Goal: Task Accomplishment & Management: Complete application form

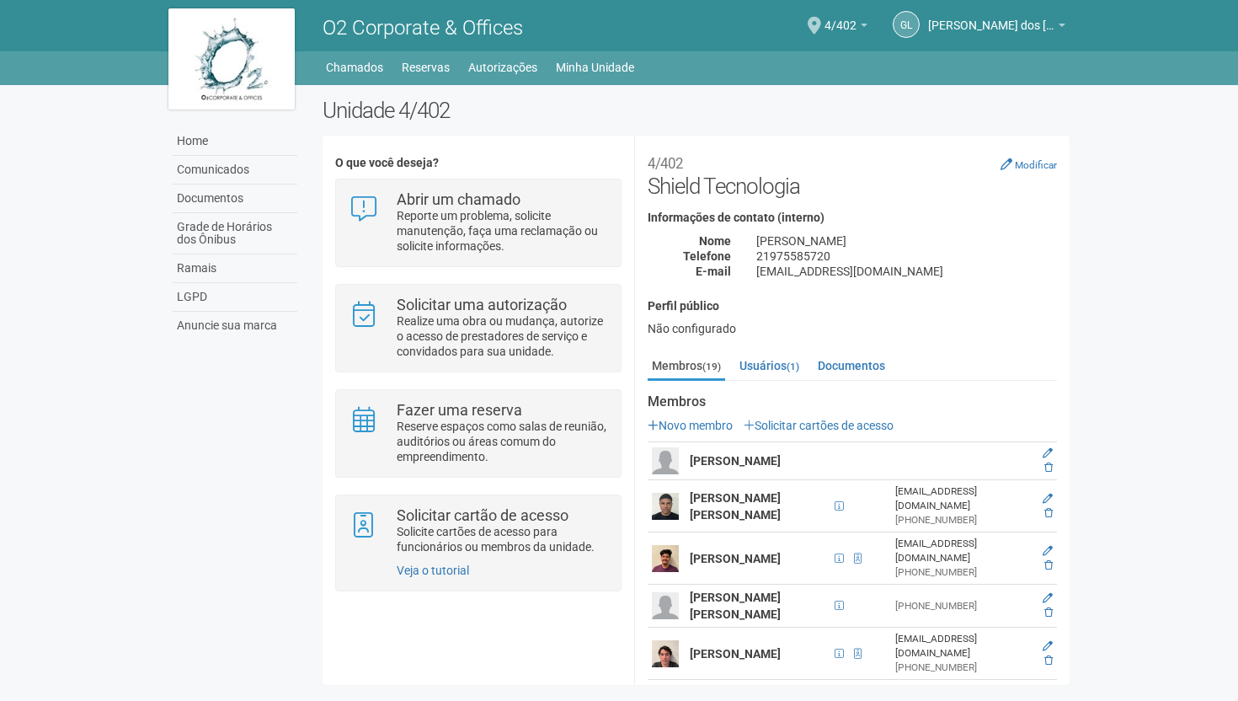
click at [1052, 584] on td at bounding box center [1046, 605] width 21 height 43
click at [1042, 593] on icon at bounding box center [1047, 598] width 10 height 10
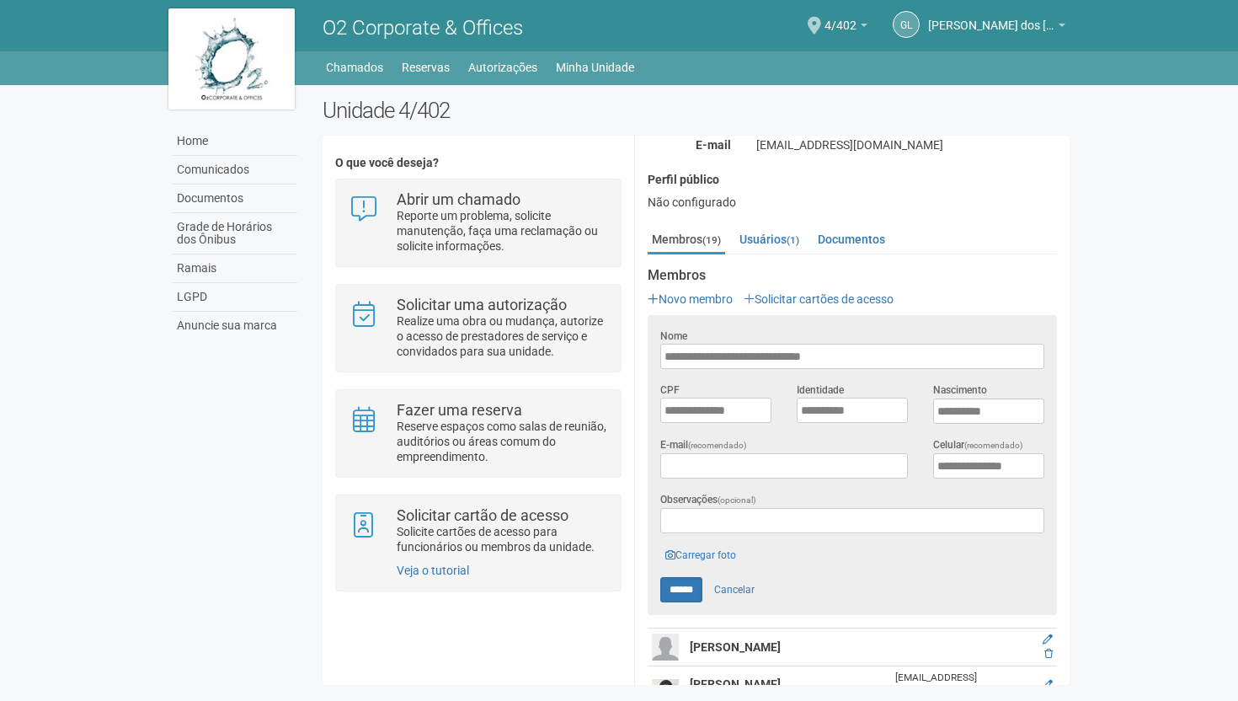
scroll to position [136, 0]
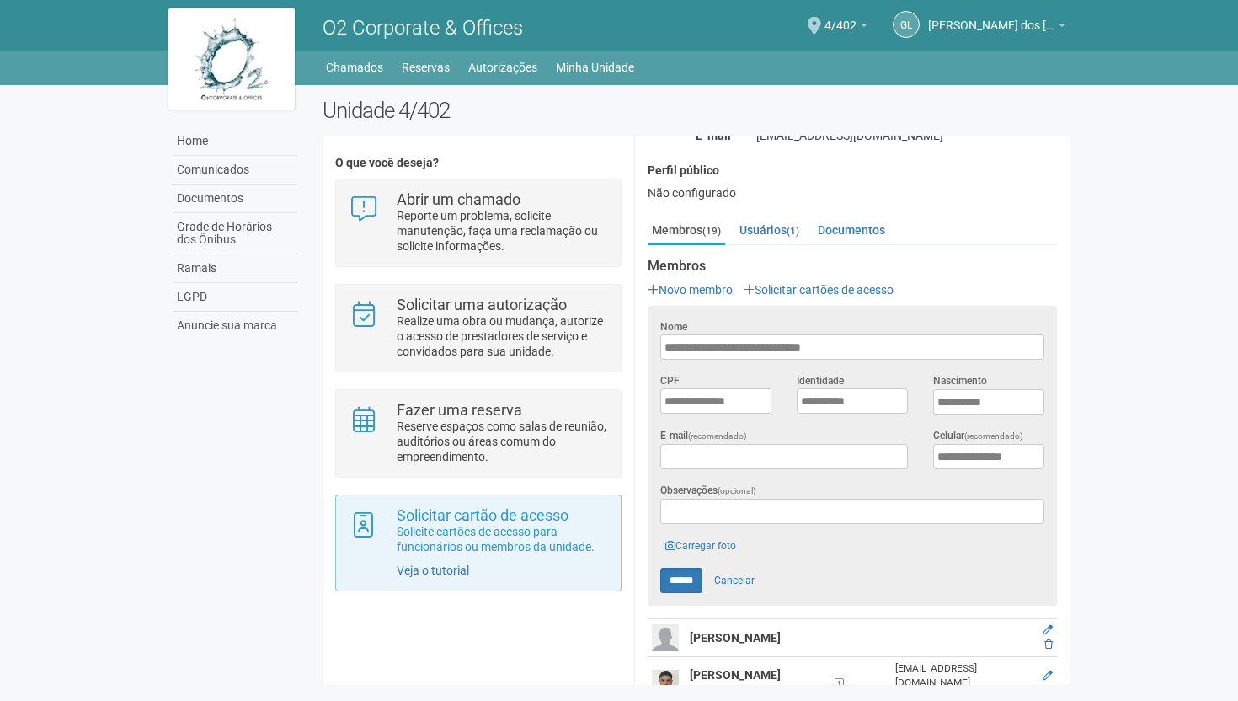
click at [460, 496] on div "Solicitar cartão de acesso Solicite cartões de acesso para funcionários ou memb…" at bounding box center [477, 542] width 285 height 97
click at [470, 529] on p "Solicite cartões de acesso para funcionários ou membros da unidade." at bounding box center [502, 539] width 211 height 30
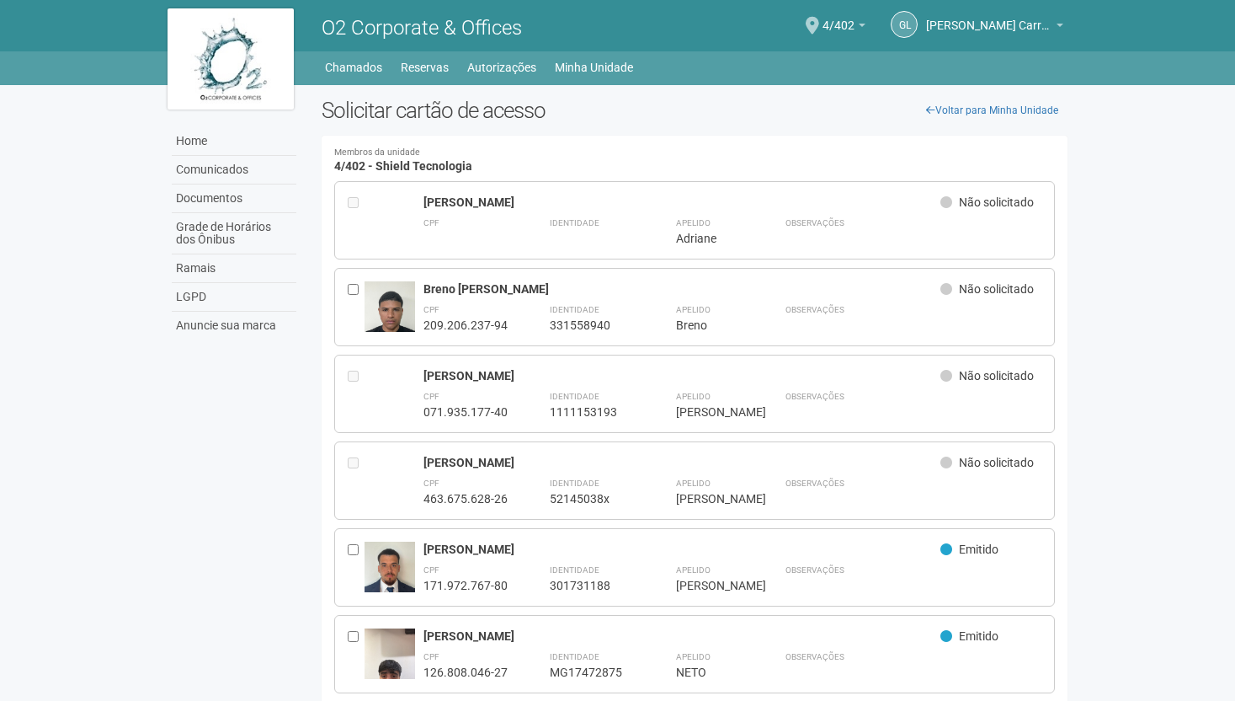
drag, startPoint x: 919, startPoint y: 410, endPoint x: 858, endPoint y: 403, distance: 61.0
click at [919, 409] on div "Observações" at bounding box center [914, 403] width 257 height 32
click at [585, 63] on link "Minha Unidade" at bounding box center [594, 68] width 78 height 24
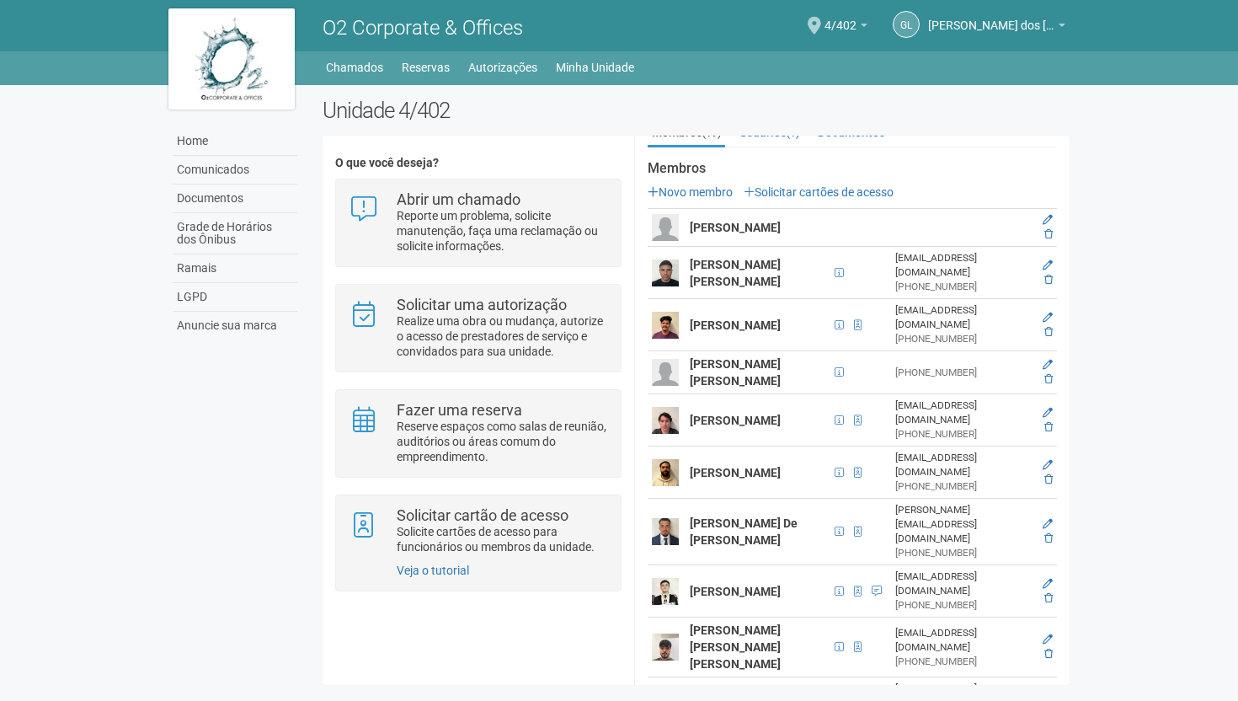
scroll to position [4, 0]
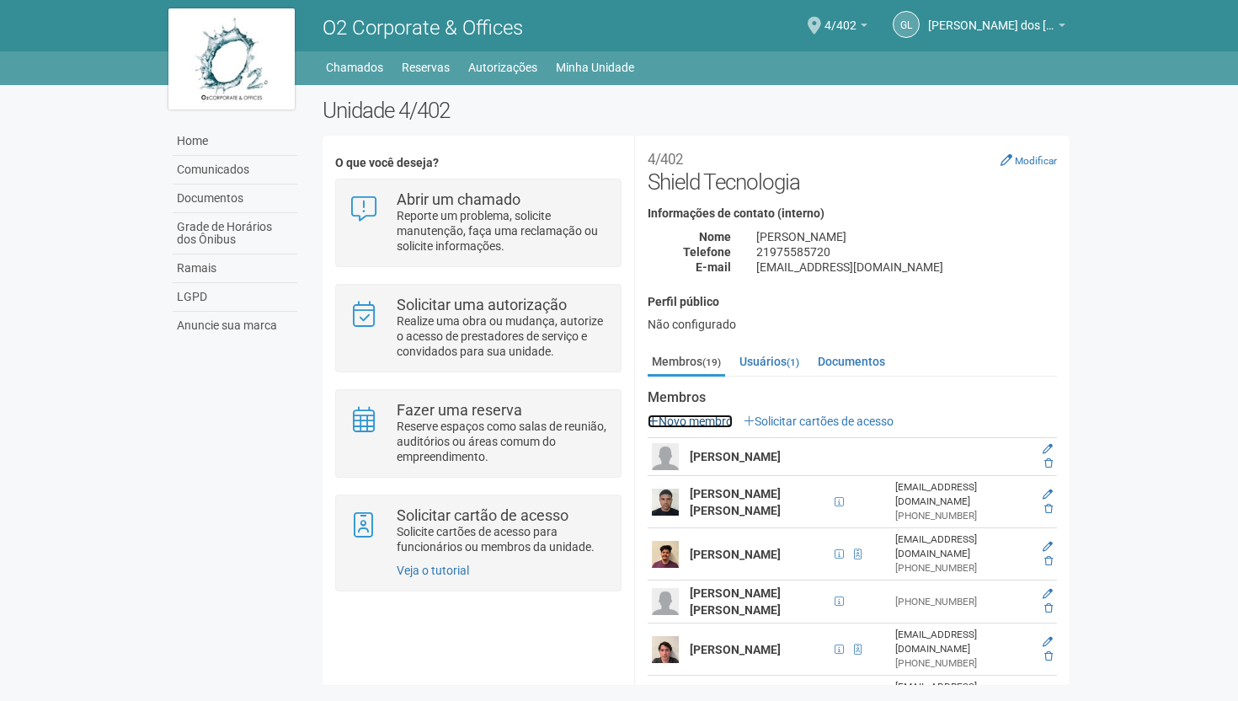
click at [717, 418] on link "Novo membro" at bounding box center [689, 420] width 85 height 13
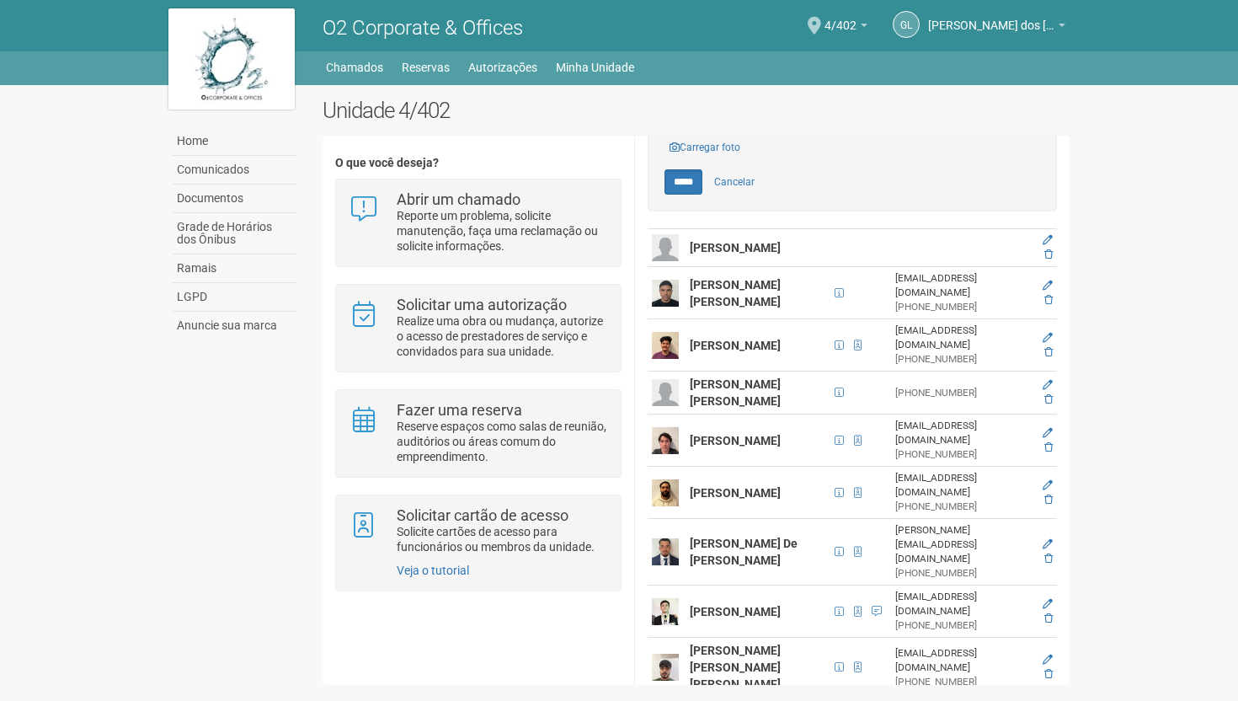
scroll to position [438, 0]
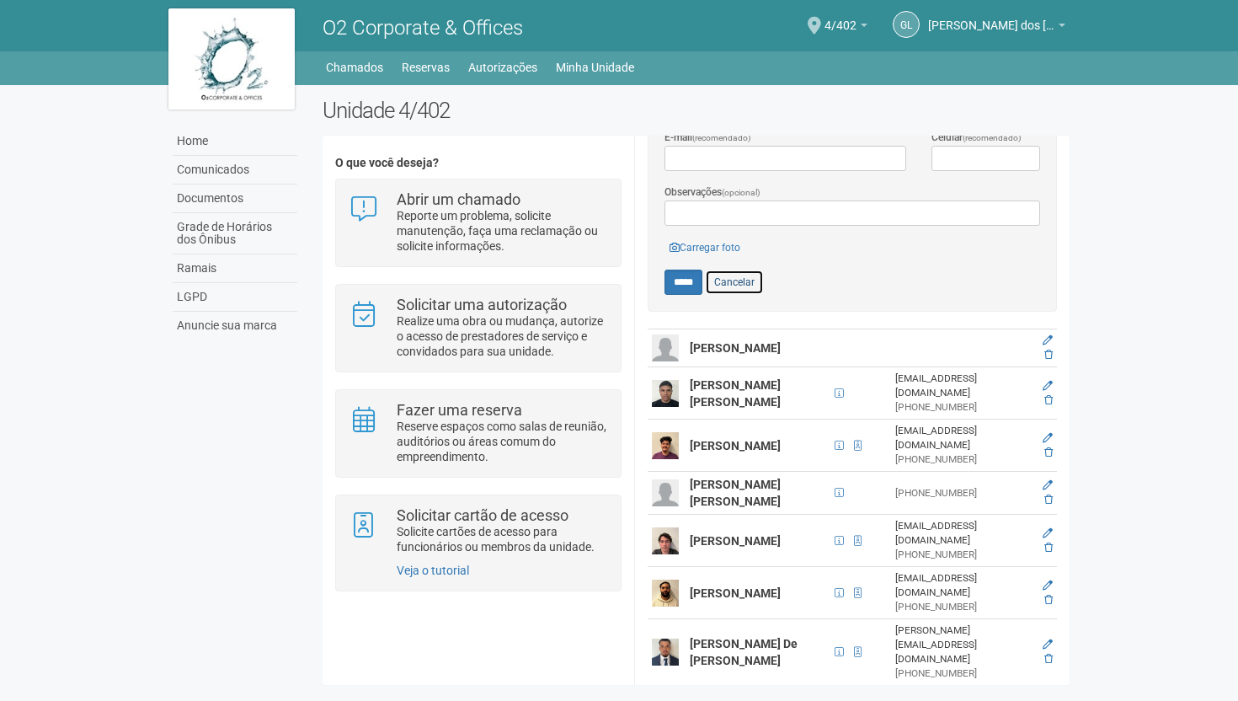
click at [748, 273] on link "Cancelar" at bounding box center [734, 281] width 59 height 25
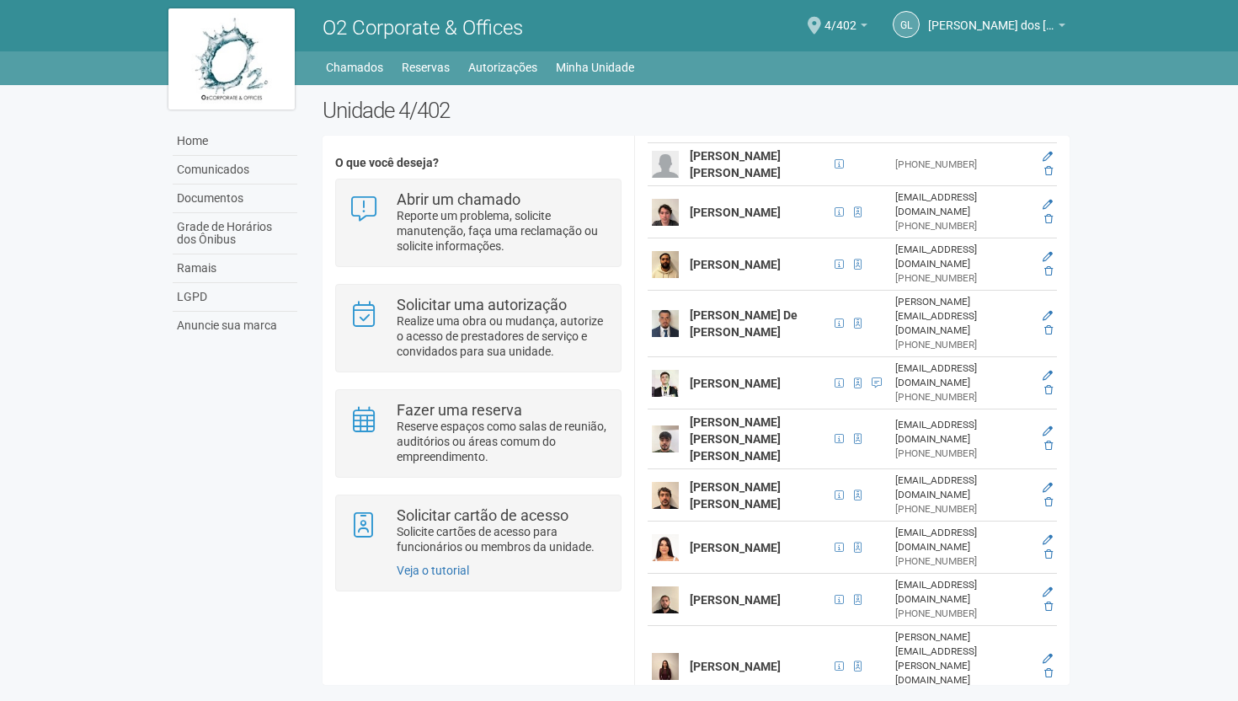
scroll to position [436, 0]
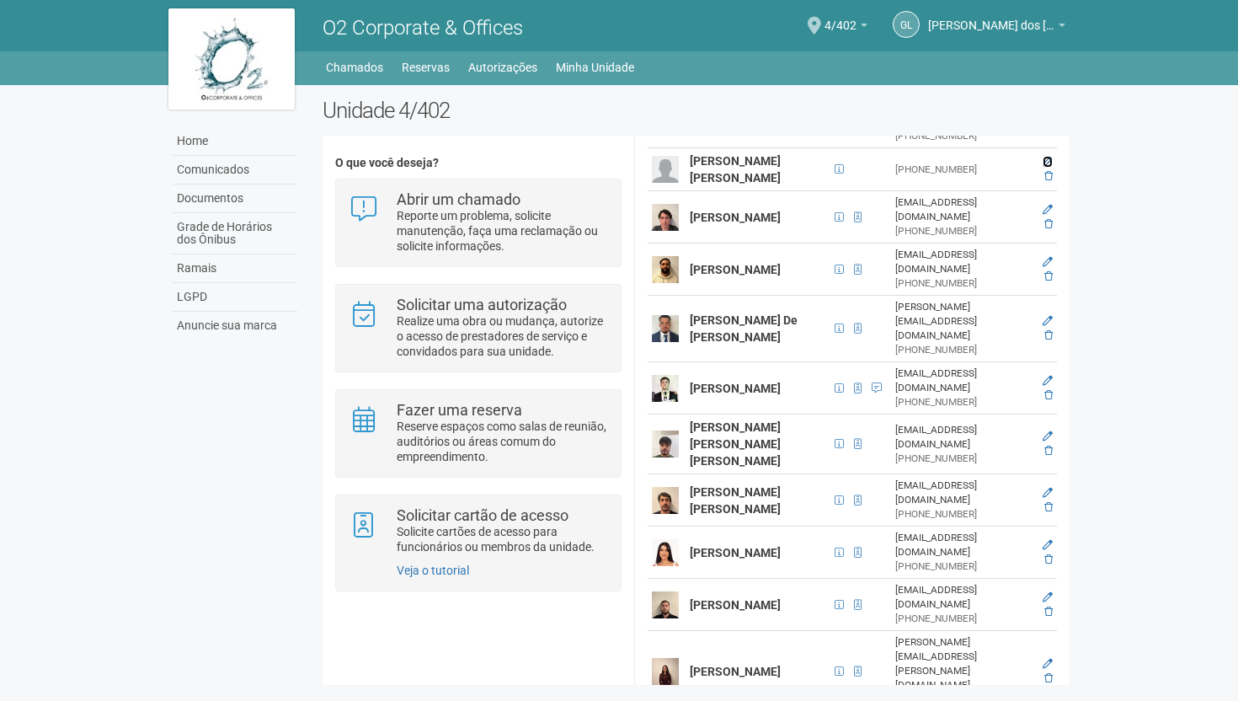
click at [1043, 157] on icon at bounding box center [1047, 162] width 10 height 10
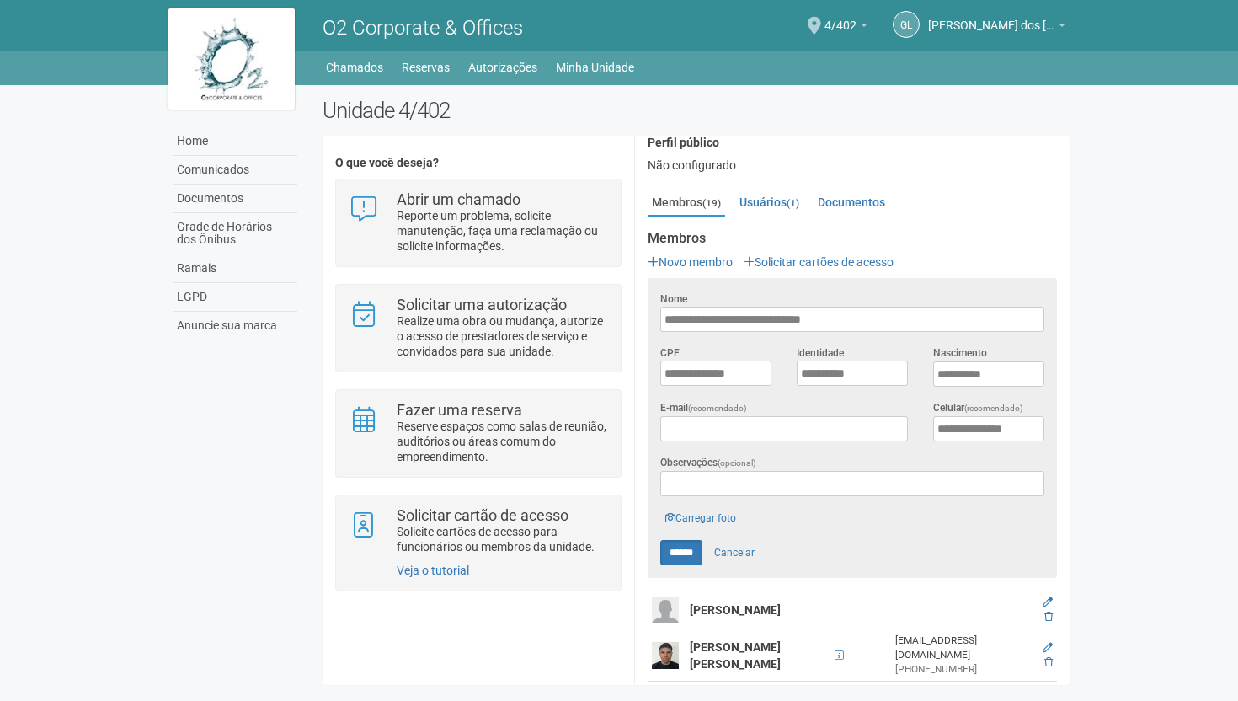
scroll to position [164, 0]
click at [708, 520] on link "Carregar foto" at bounding box center [700, 517] width 81 height 19
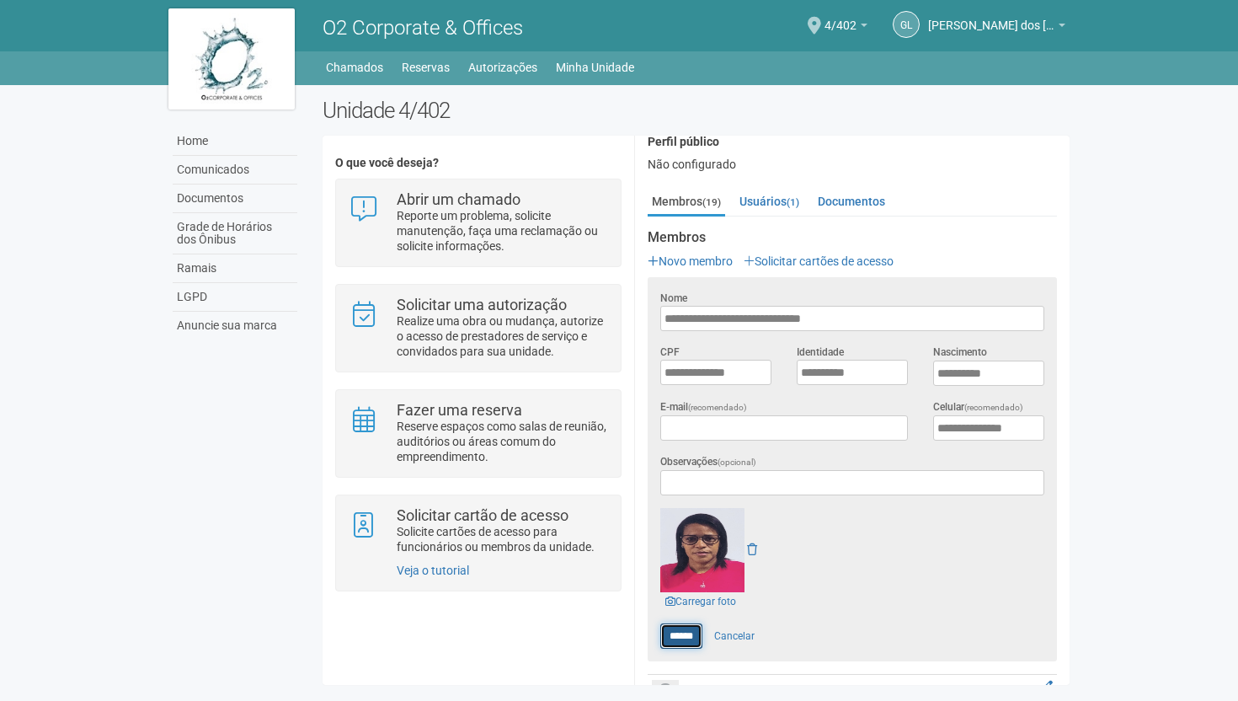
click at [684, 629] on input "******" at bounding box center [681, 635] width 42 height 25
type input "******"
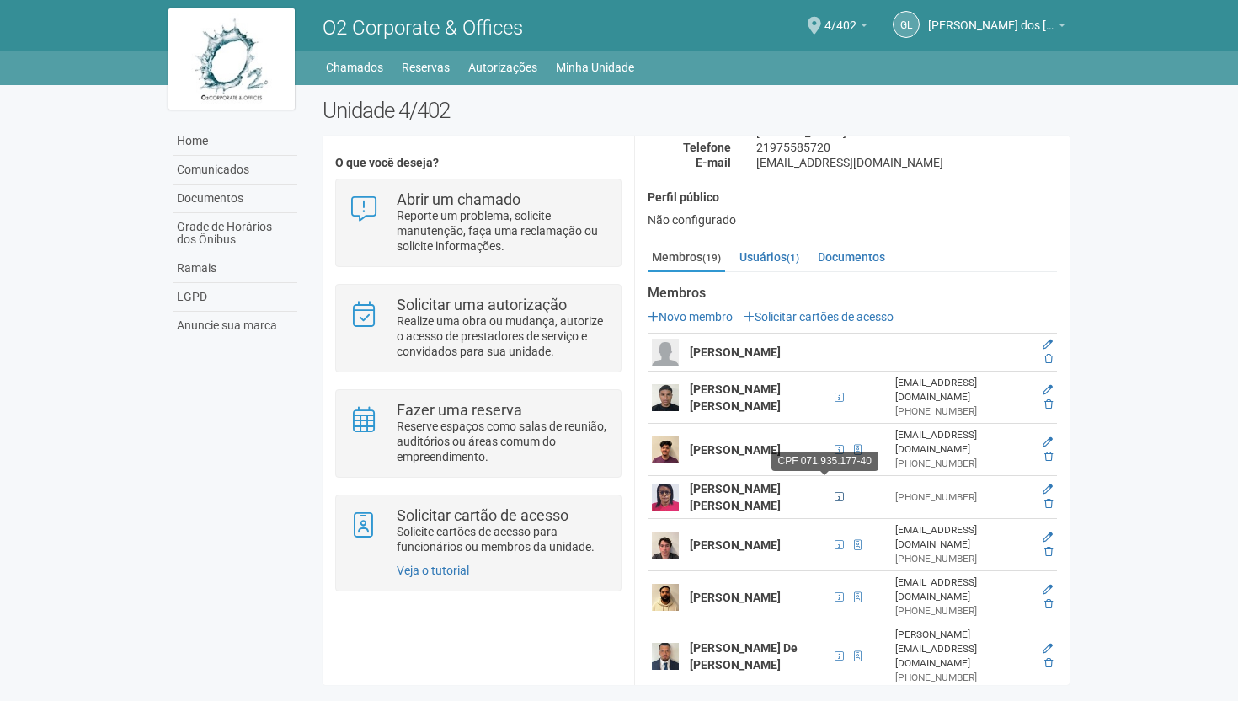
scroll to position [552, 0]
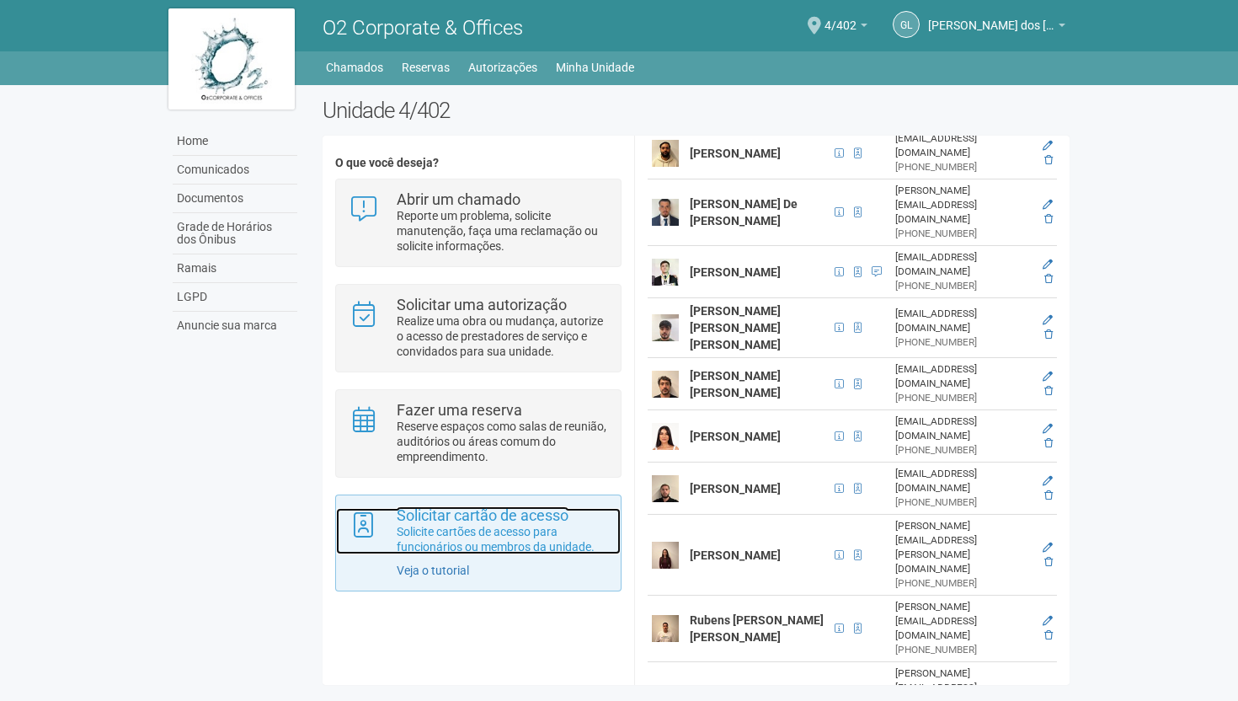
click at [481, 541] on p "Solicite cartões de acesso para funcionários ou membros da unidade." at bounding box center [502, 539] width 211 height 30
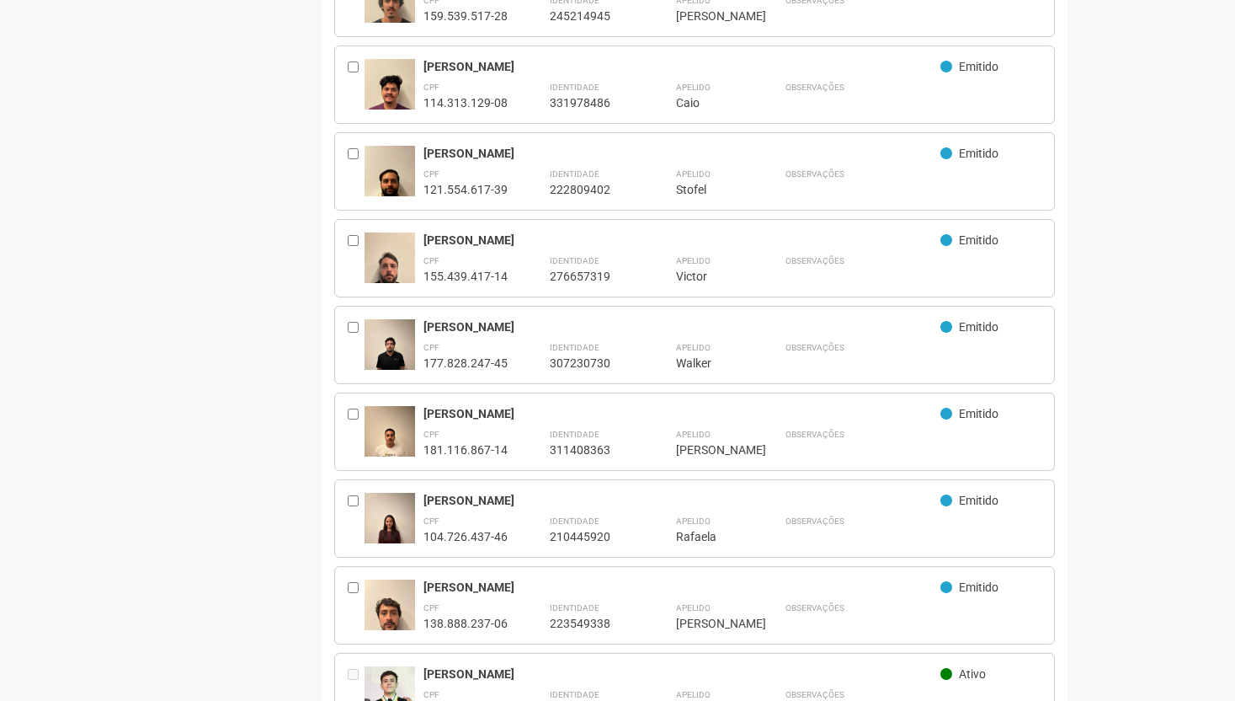
scroll to position [1218, 0]
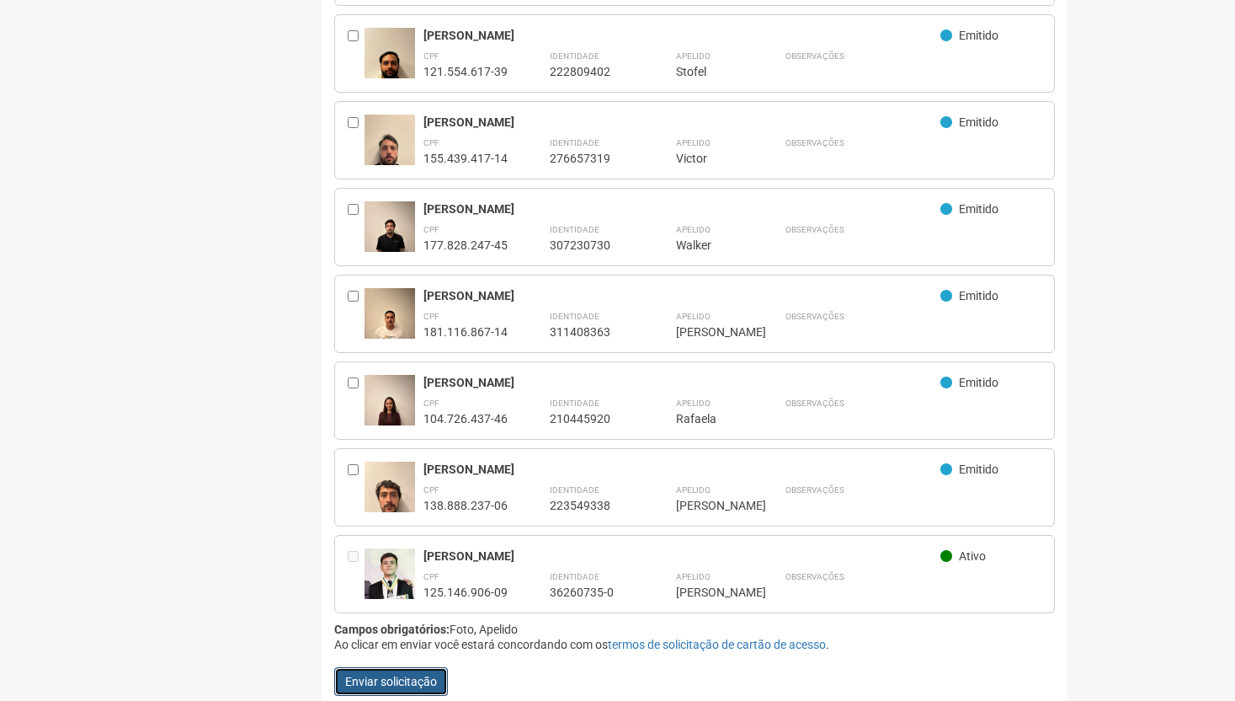
click at [394, 670] on button "Enviar solicitação" at bounding box center [391, 681] width 114 height 29
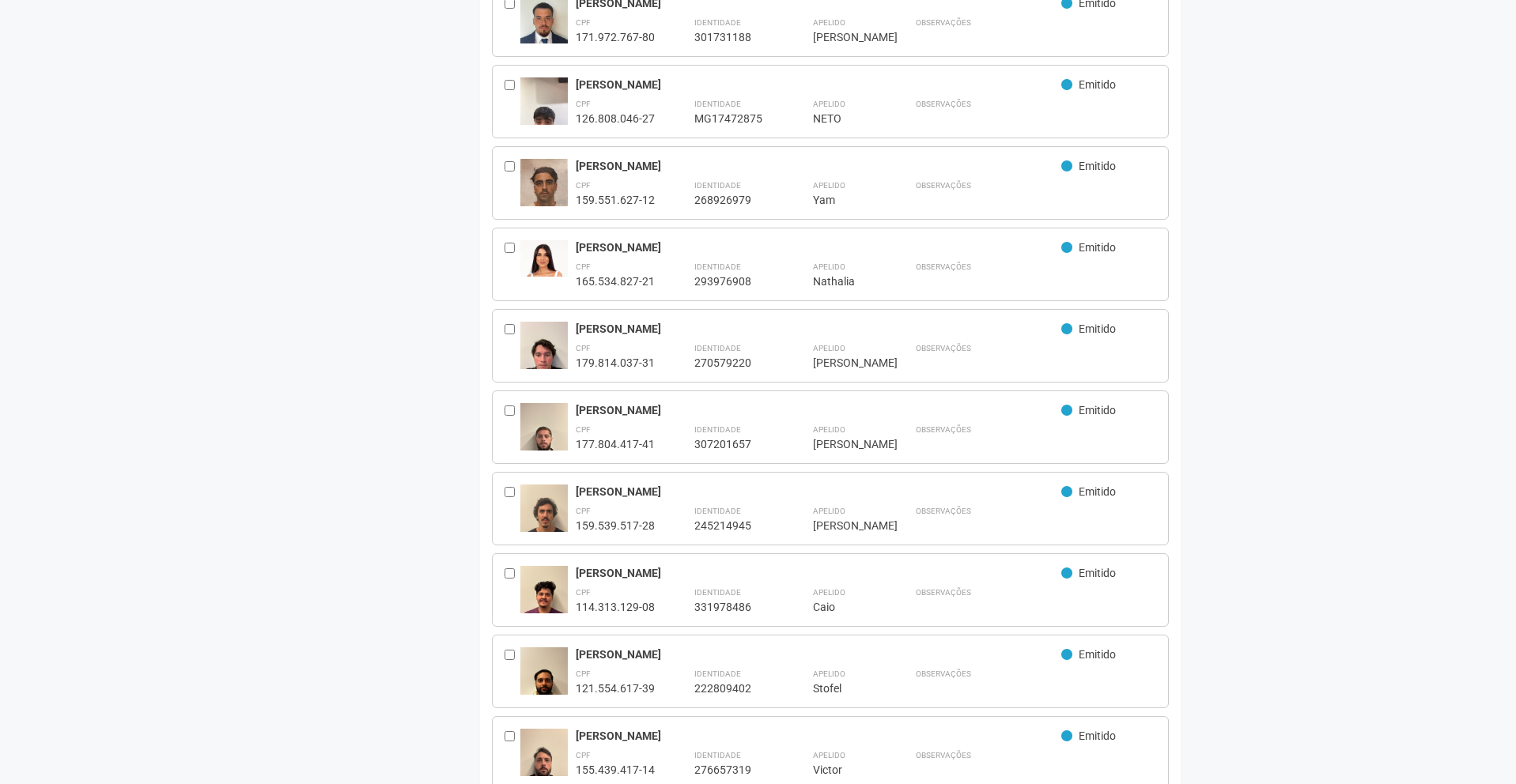
scroll to position [508, 0]
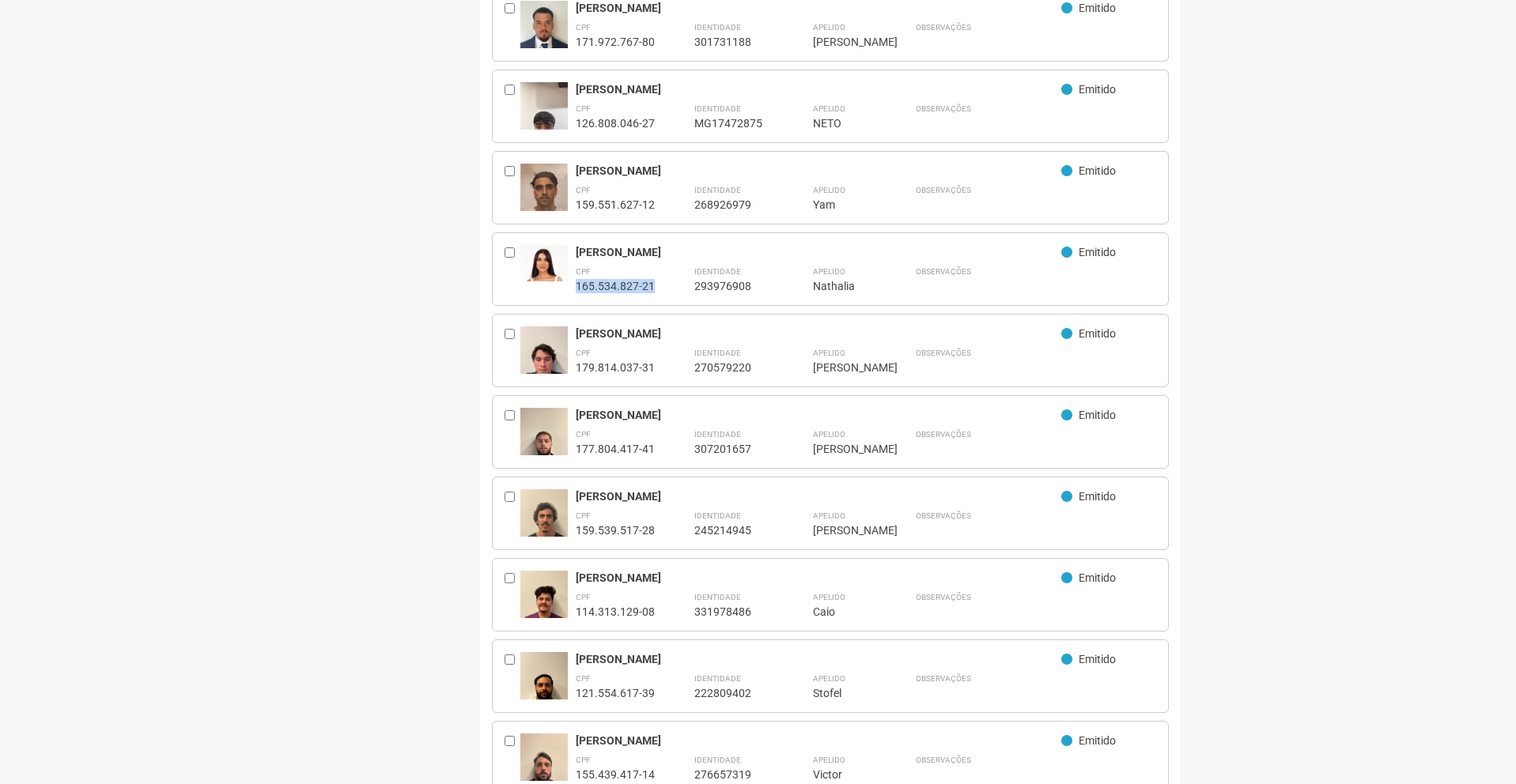
drag, startPoint x: 576, startPoint y: 287, endPoint x: 664, endPoint y: 284, distance: 88.1
click at [664, 284] on div "CPF 165.534.827-21 Identidade 293976908 Apelido ******** Nathalia Observações" at bounding box center [866, 278] width 581 height 30
copy div "165.534.827-21"
drag, startPoint x: 695, startPoint y: 286, endPoint x: 789, endPoint y: 288, distance: 94.0
click at [791, 288] on div "CPF 165.534.827-21 Identidade 293976908 Apelido ******** Nathalia Observações" at bounding box center [866, 278] width 581 height 30
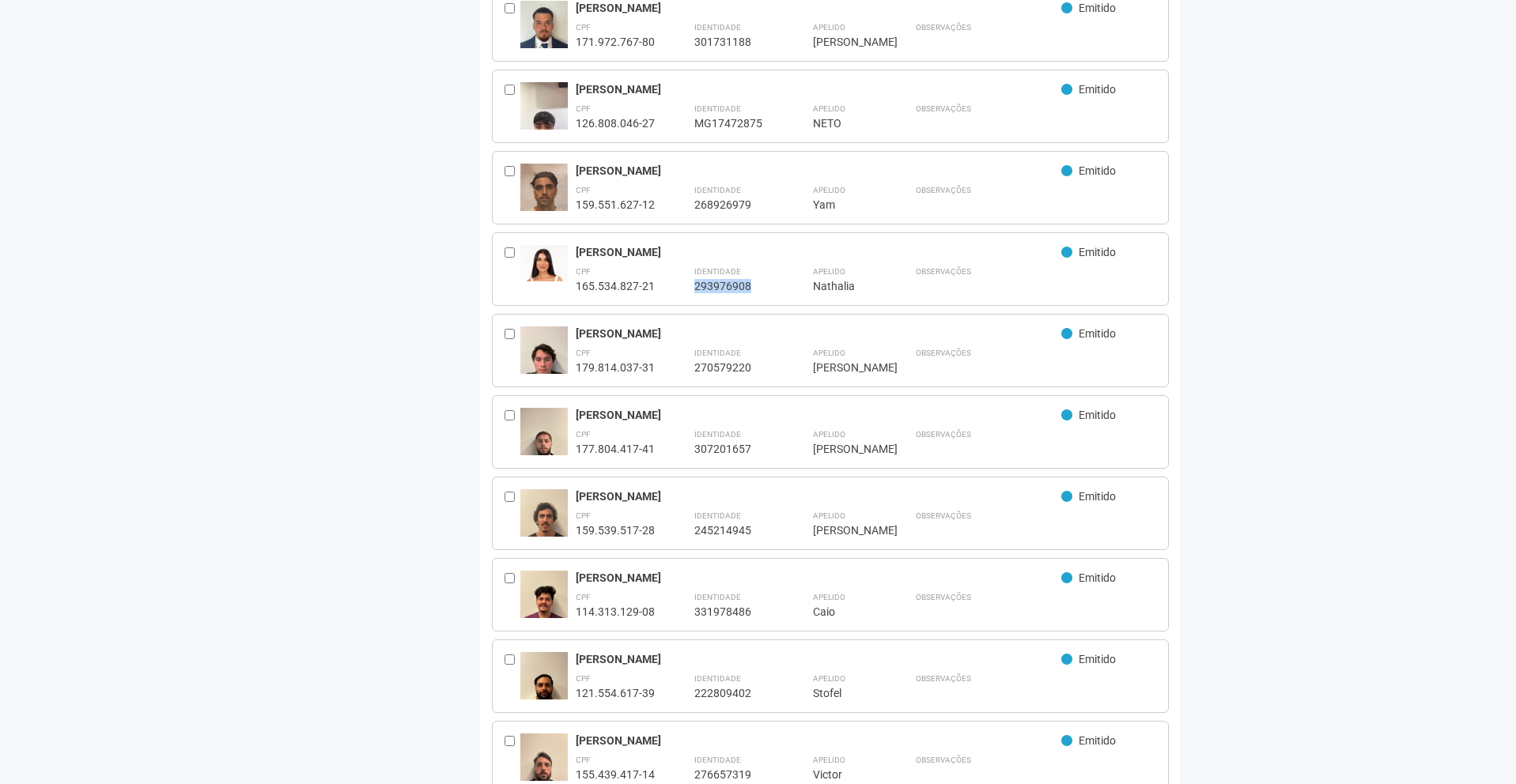
copy div "293976908"
drag, startPoint x: 657, startPoint y: 207, endPoint x: 577, endPoint y: 205, distance: 80.0
click at [577, 205] on div "CPF 159.551.627-12 Identidade 268926979 Apelido *** Yam Observações" at bounding box center [866, 197] width 581 height 30
copy div "159.551.627-12"
drag, startPoint x: 688, startPoint y: 172, endPoint x: 568, endPoint y: 177, distance: 120.1
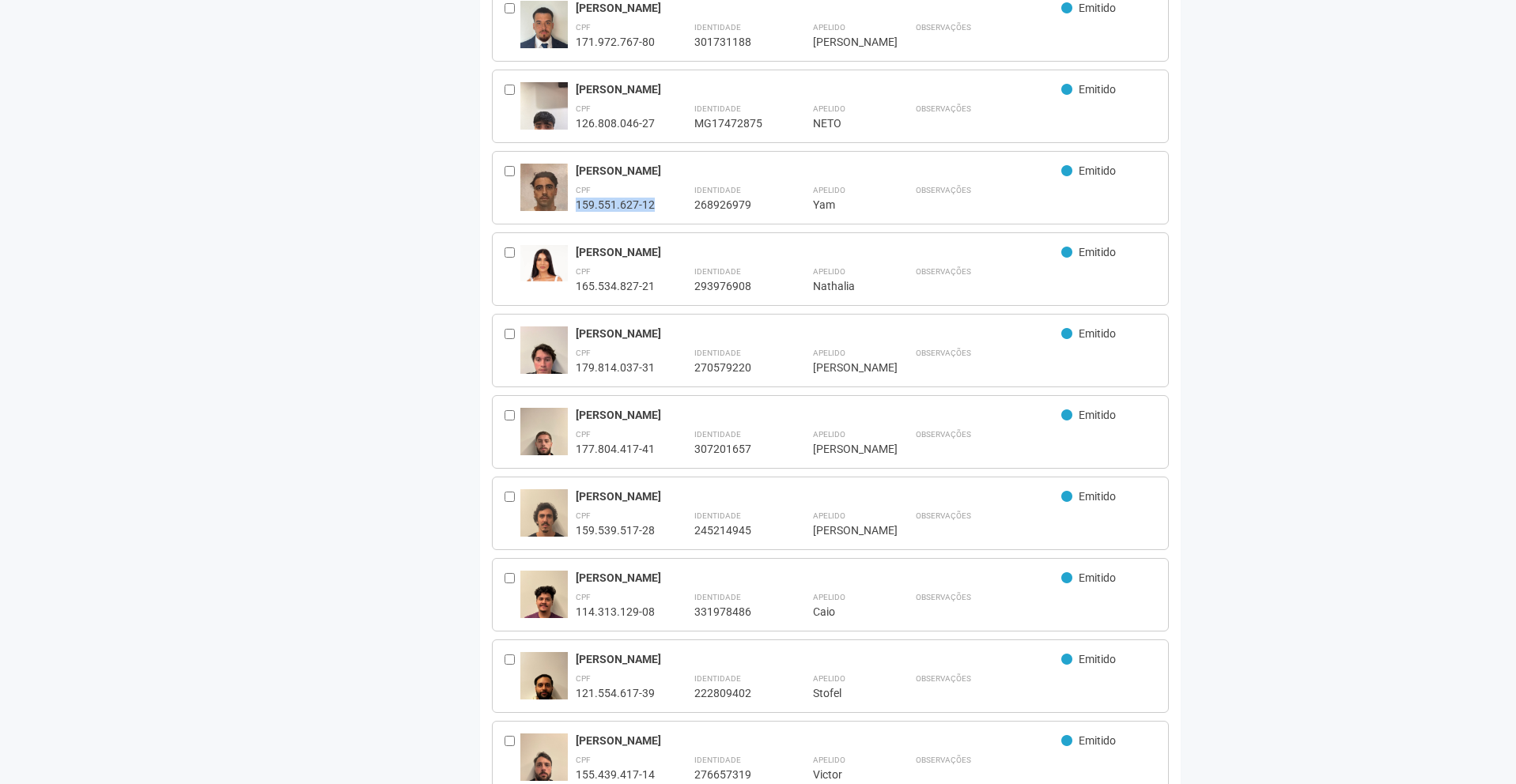
click at [568, 177] on div "Yam Freire Pimentel Vieira Emitido CPF 159.551.627-12 Identidade 268926979 Apel…" at bounding box center [831, 188] width 678 height 73
copy div "Yam [PERSON_NAME] [PERSON_NAME]"
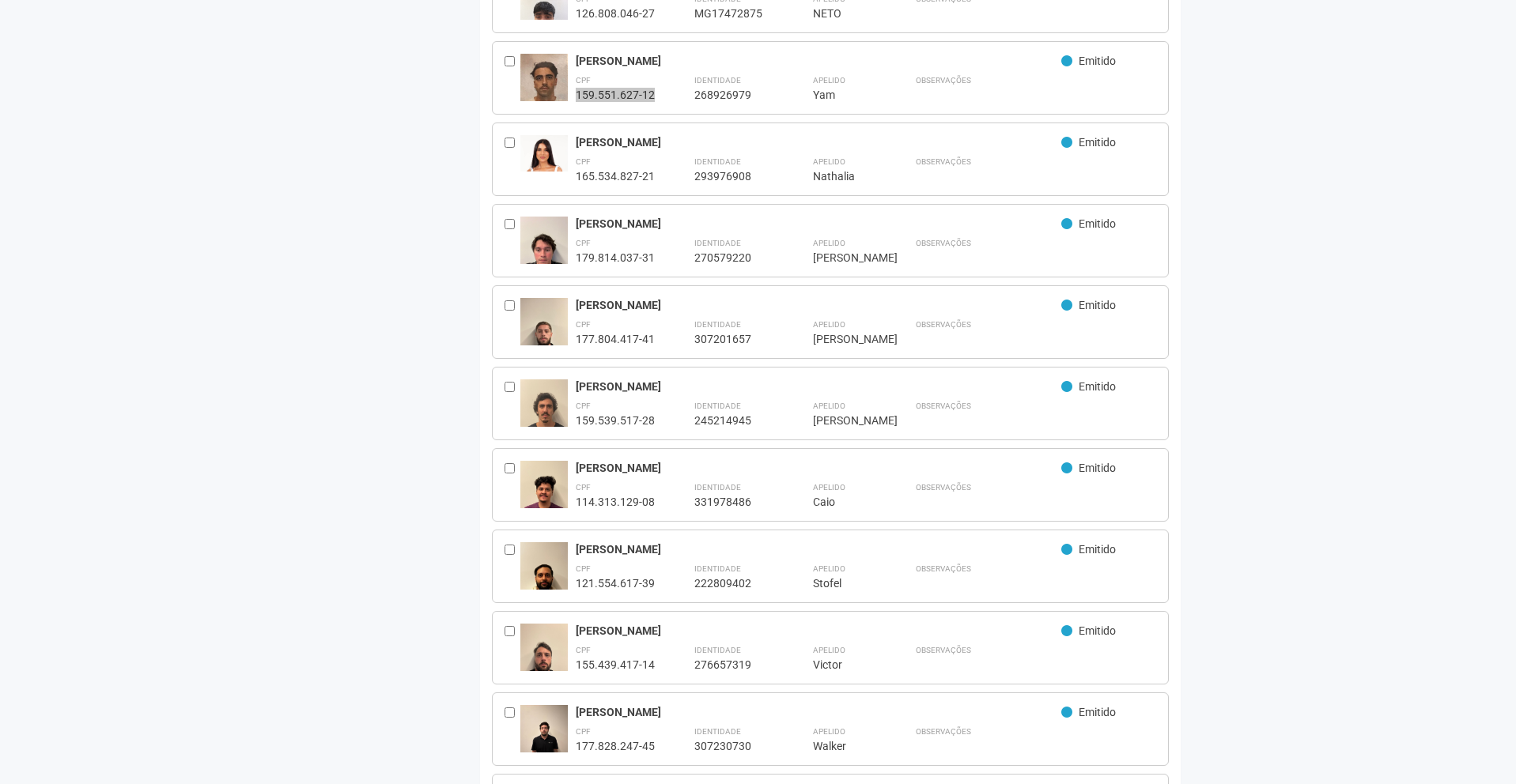
scroll to position [78, 0]
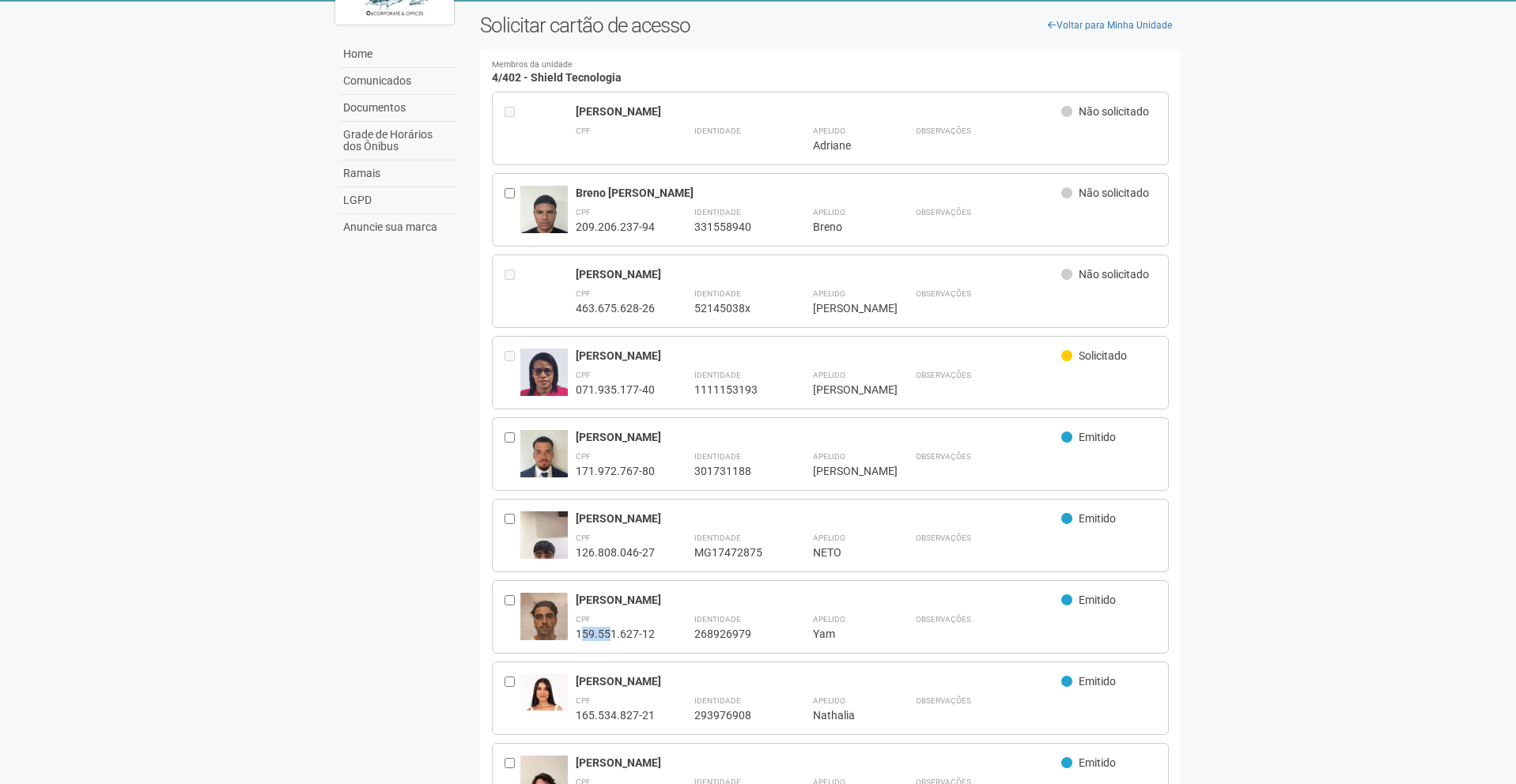
drag, startPoint x: 640, startPoint y: 638, endPoint x: 608, endPoint y: 636, distance: 32.1
click at [608, 637] on div "CPF 159.551.627-12 Identidade 268926979 Apelido *** Yam Observações" at bounding box center [866, 626] width 581 height 30
click at [618, 632] on div "159.551.627-12" at bounding box center [615, 634] width 79 height 14
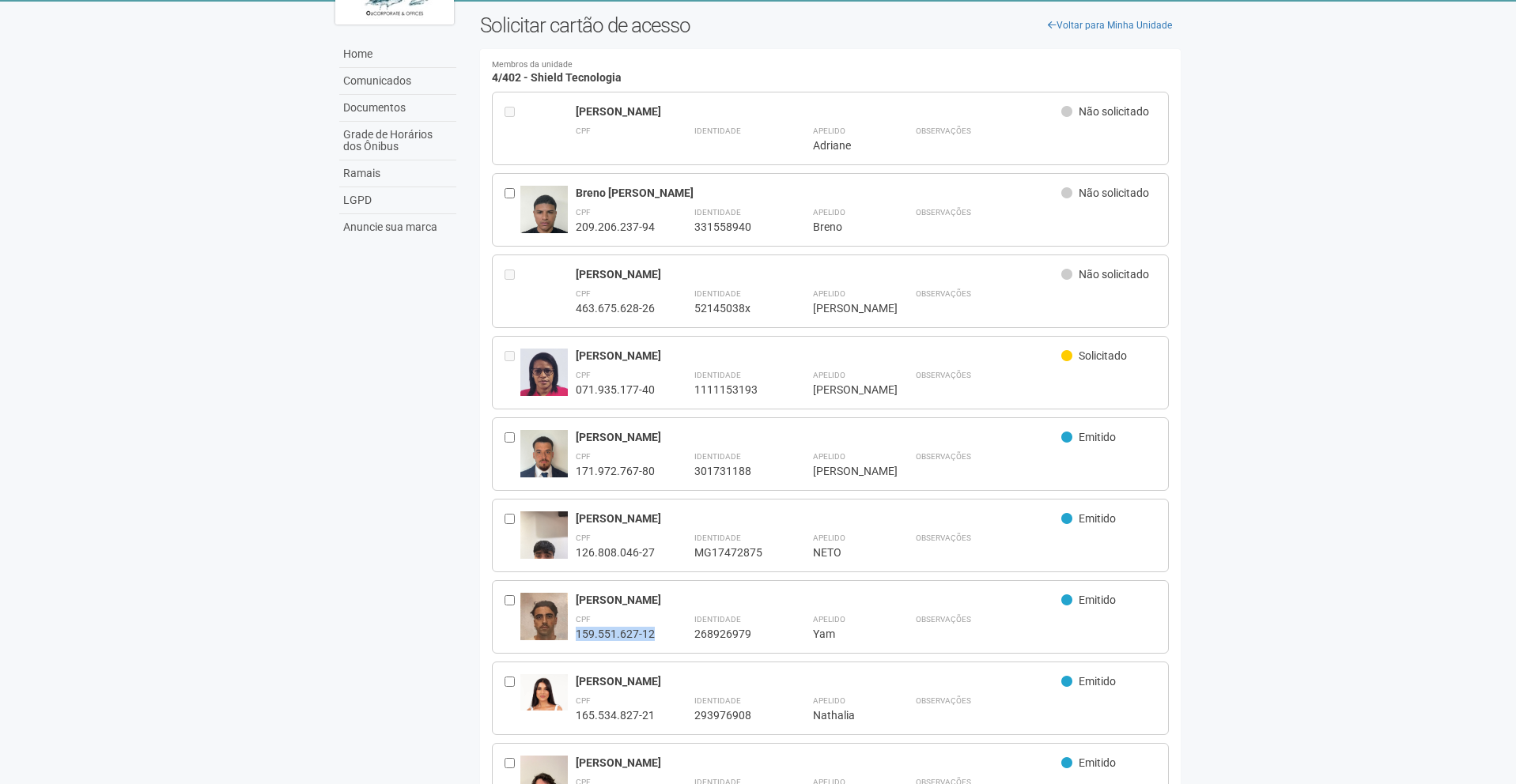
click at [618, 632] on div "159.551.627-12" at bounding box center [615, 634] width 79 height 14
copy div "159.551.627-12"
click at [727, 635] on div "268926979" at bounding box center [734, 634] width 79 height 14
copy div "268926979"
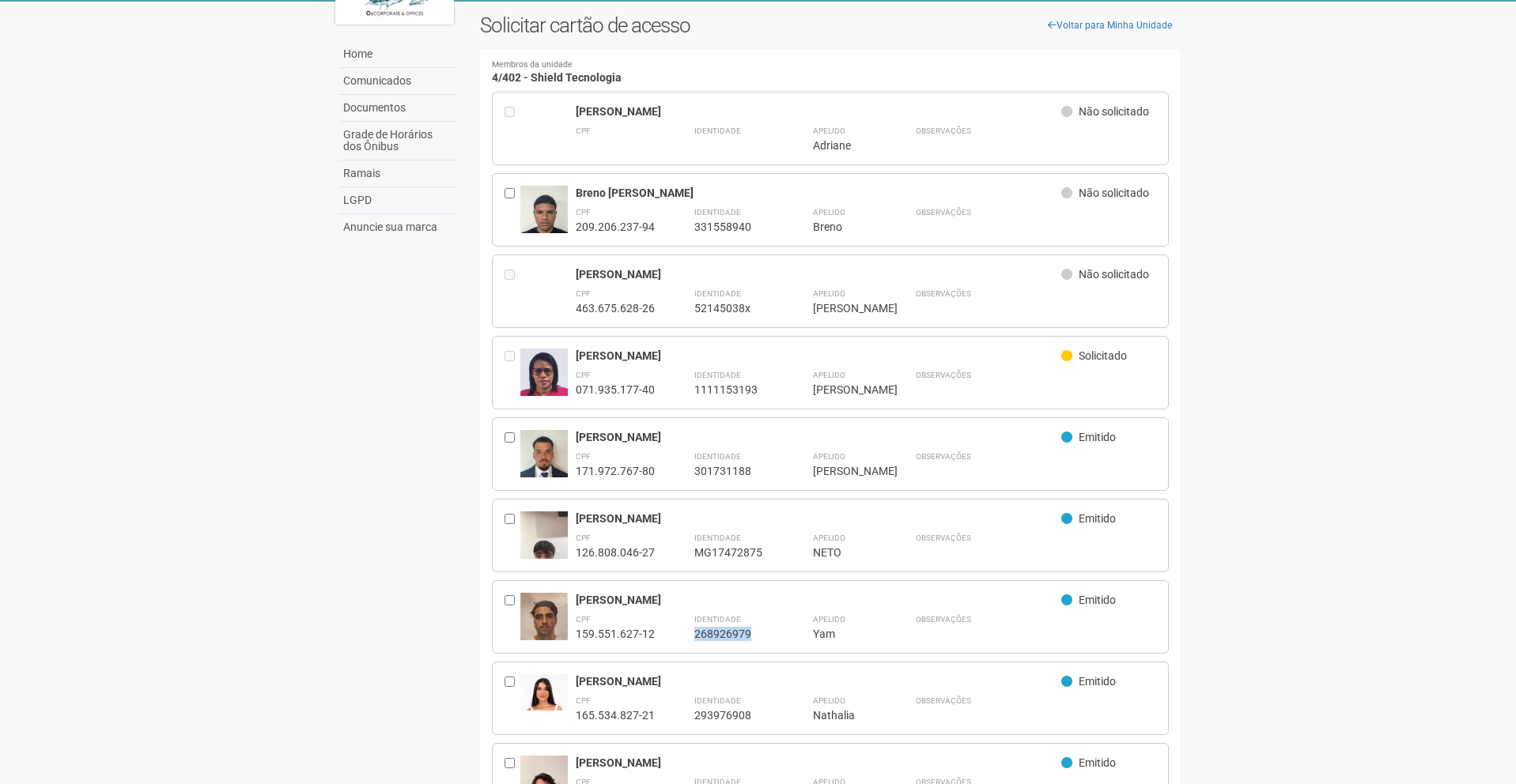
click at [632, 553] on div "126.808.046-27" at bounding box center [615, 552] width 79 height 14
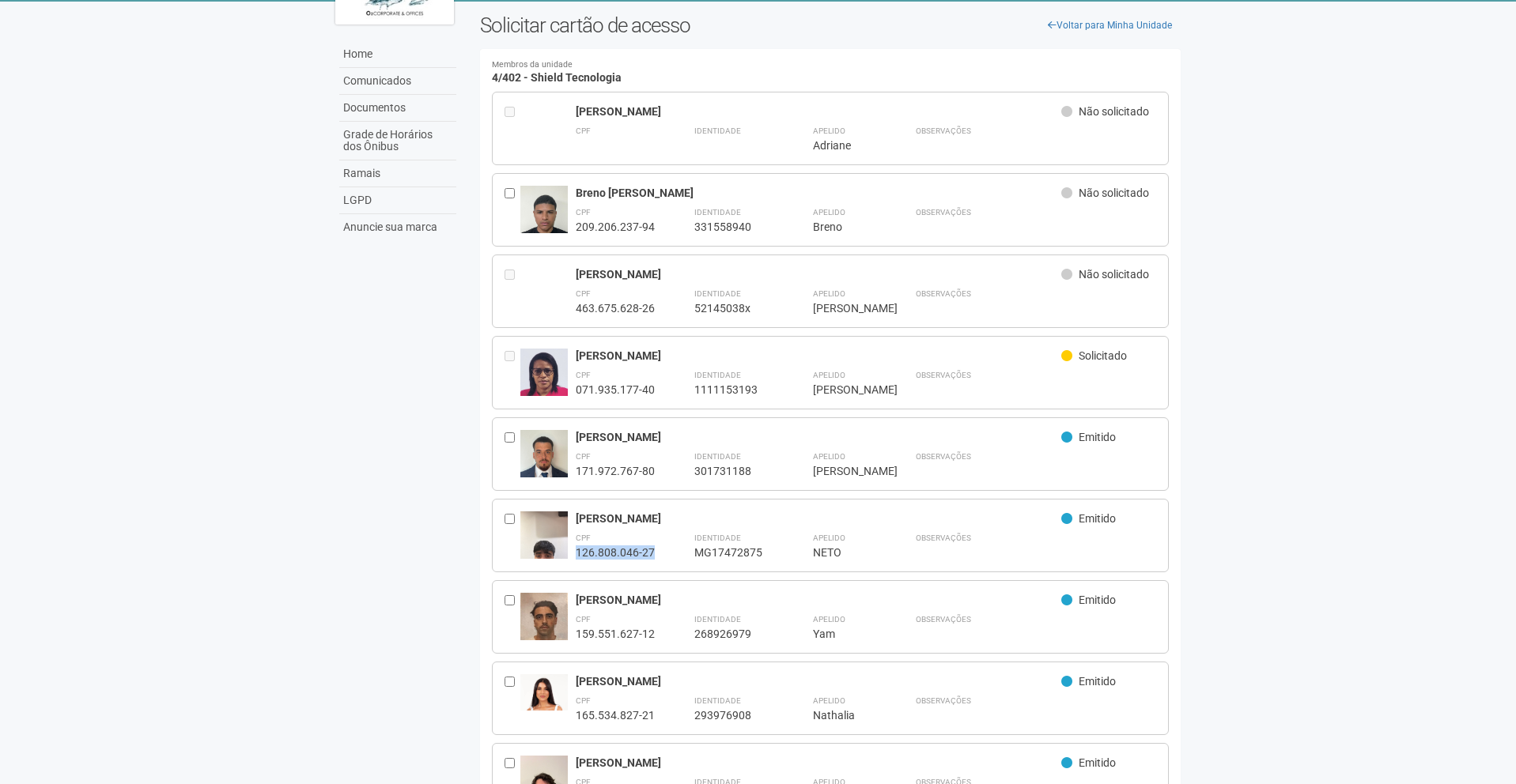
click at [618, 469] on div "171.972.767-80" at bounding box center [615, 470] width 79 height 14
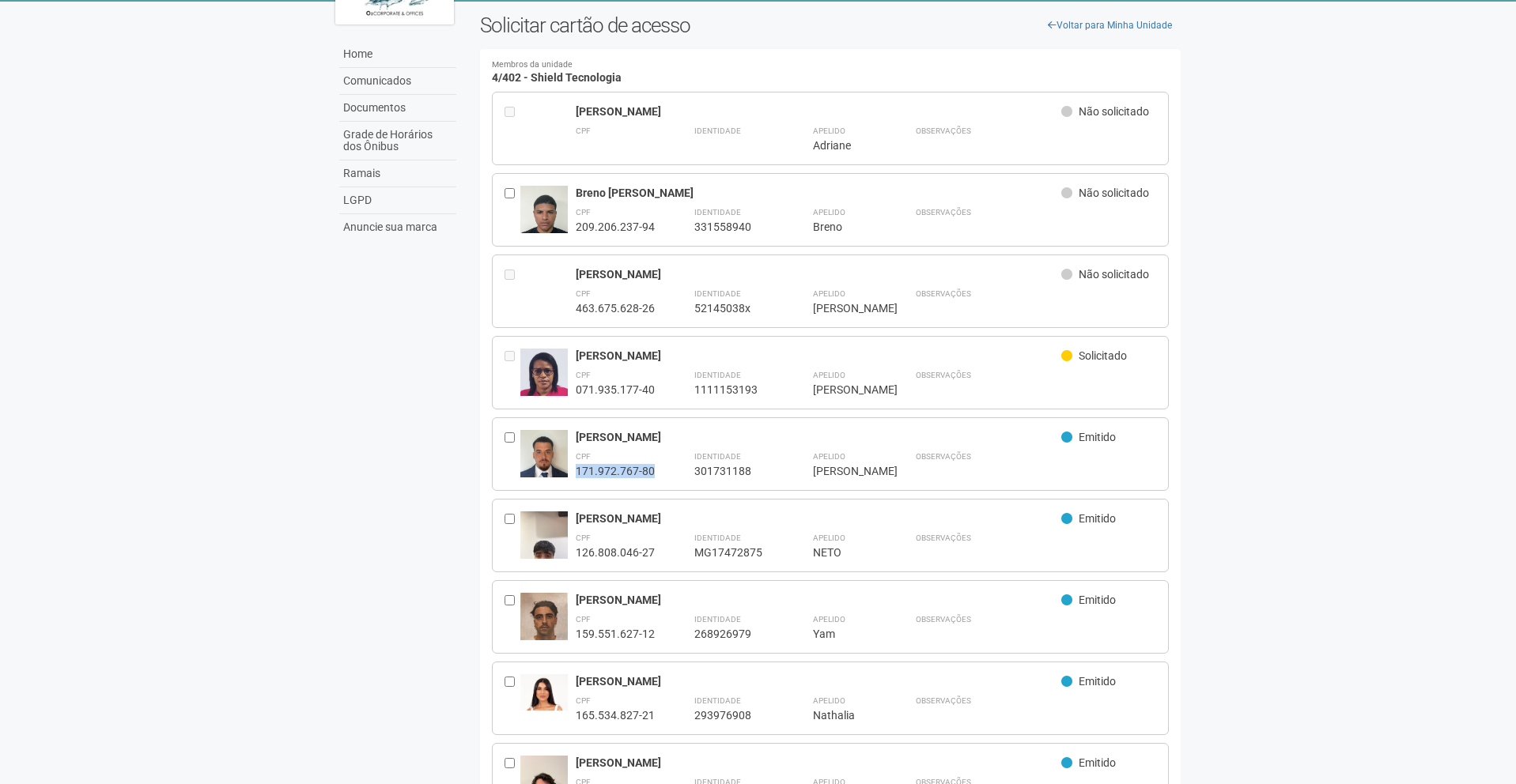
click at [724, 474] on div "301731188" at bounding box center [734, 470] width 79 height 14
click at [731, 551] on div "MG17472875" at bounding box center [734, 552] width 79 height 14
copy div "MG17472875"
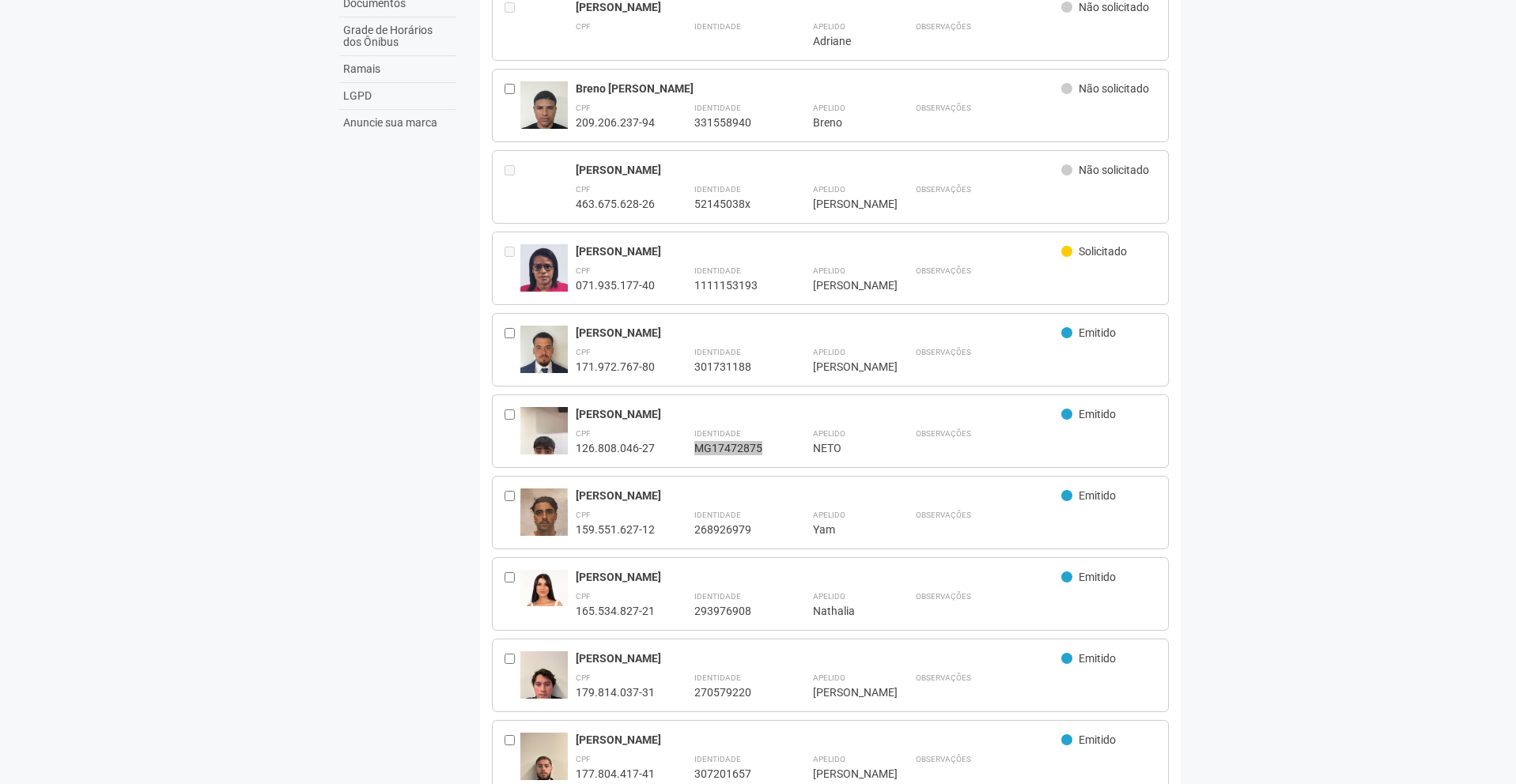
scroll to position [193, 0]
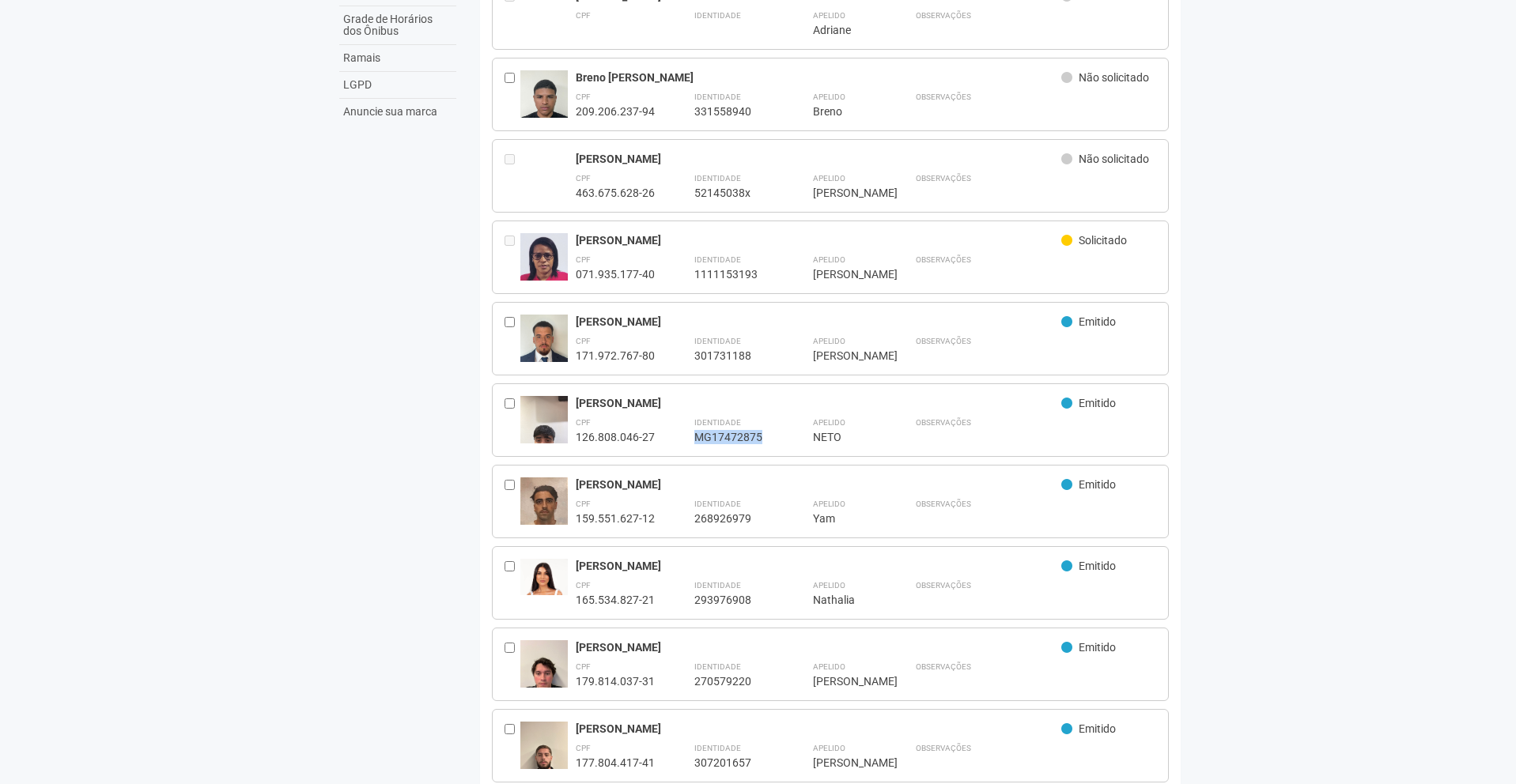
click at [633, 113] on div "209.206.237-94" at bounding box center [615, 111] width 79 height 14
copy div "209.206.237-94"
click at [714, 115] on div "331558940" at bounding box center [734, 111] width 79 height 14
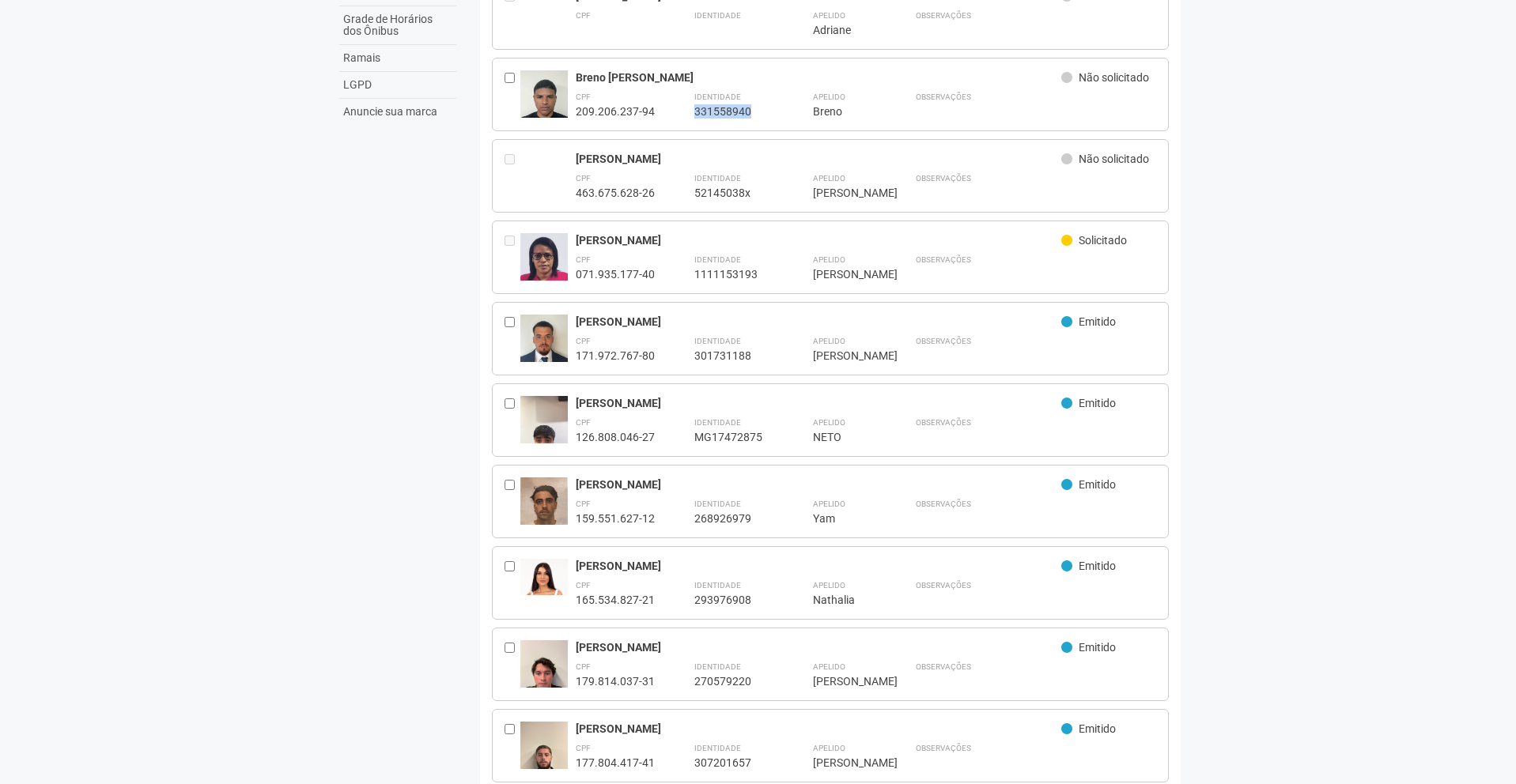
click at [714, 115] on div "331558940" at bounding box center [734, 111] width 79 height 14
copy div "331558940"
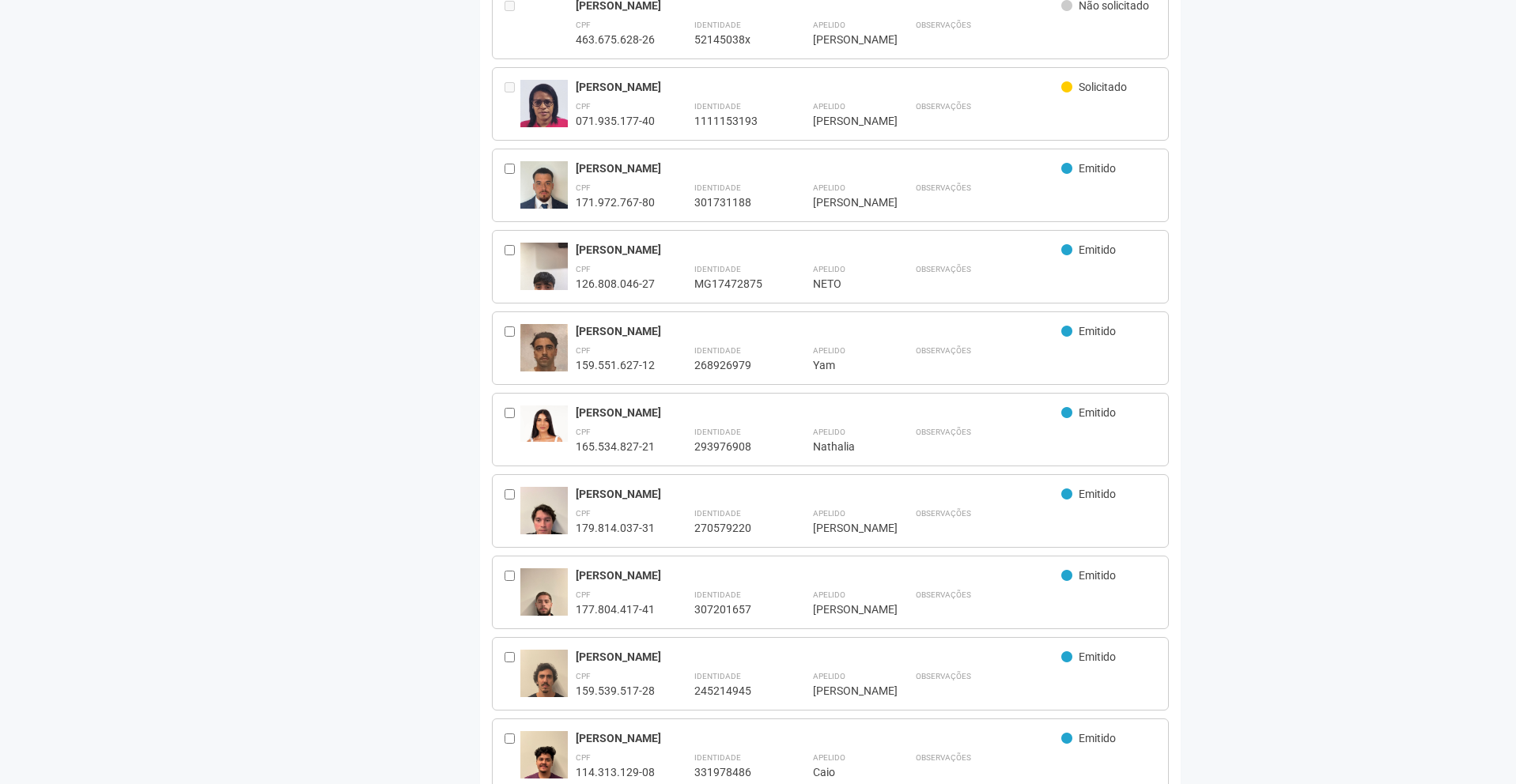
scroll to position [0, 0]
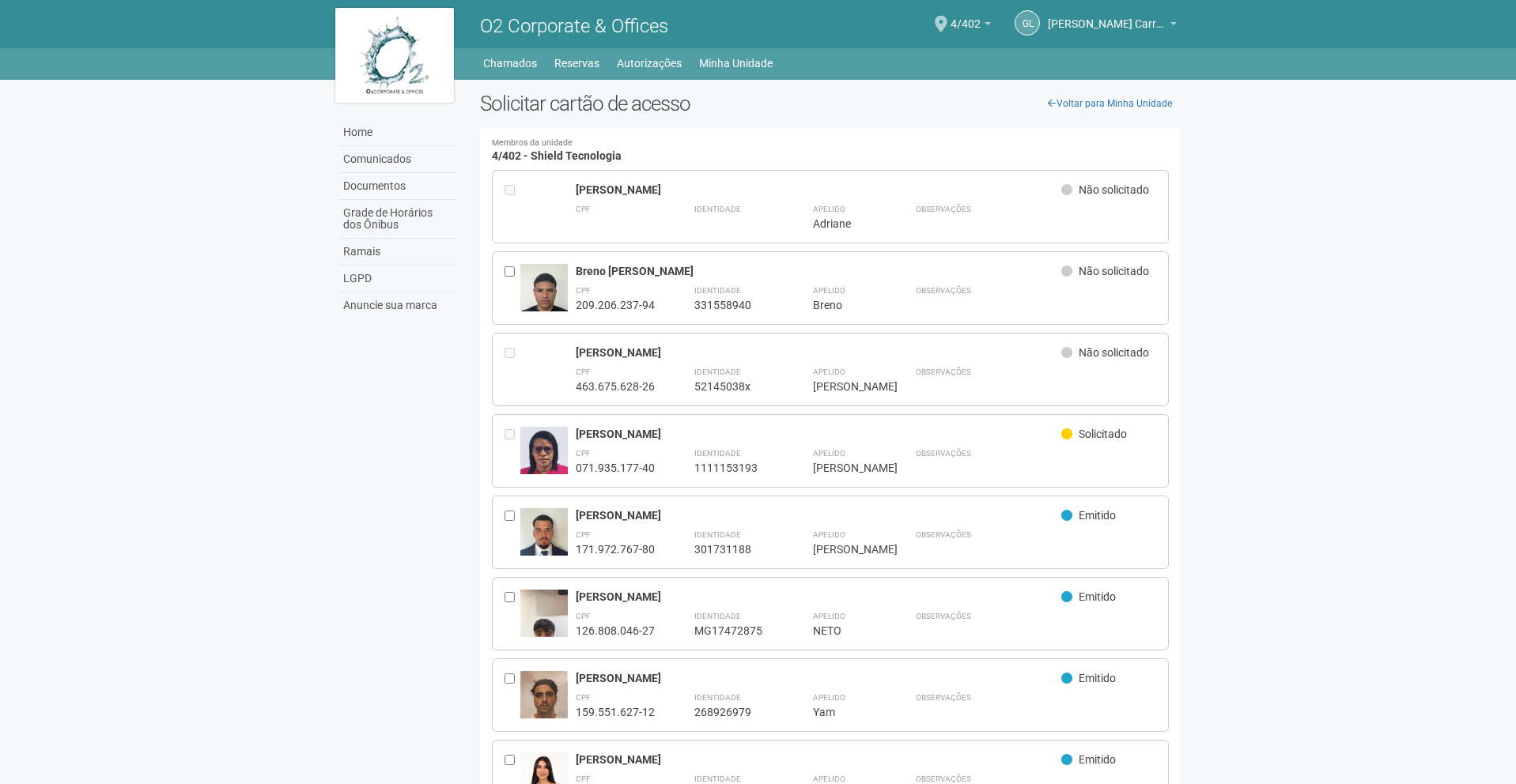
click at [1162, 268] on body "A solicitação foi realizada Aguarde... O2 Corporate & Offices GL Gabriel Lemos …" at bounding box center [758, 392] width 1516 height 784
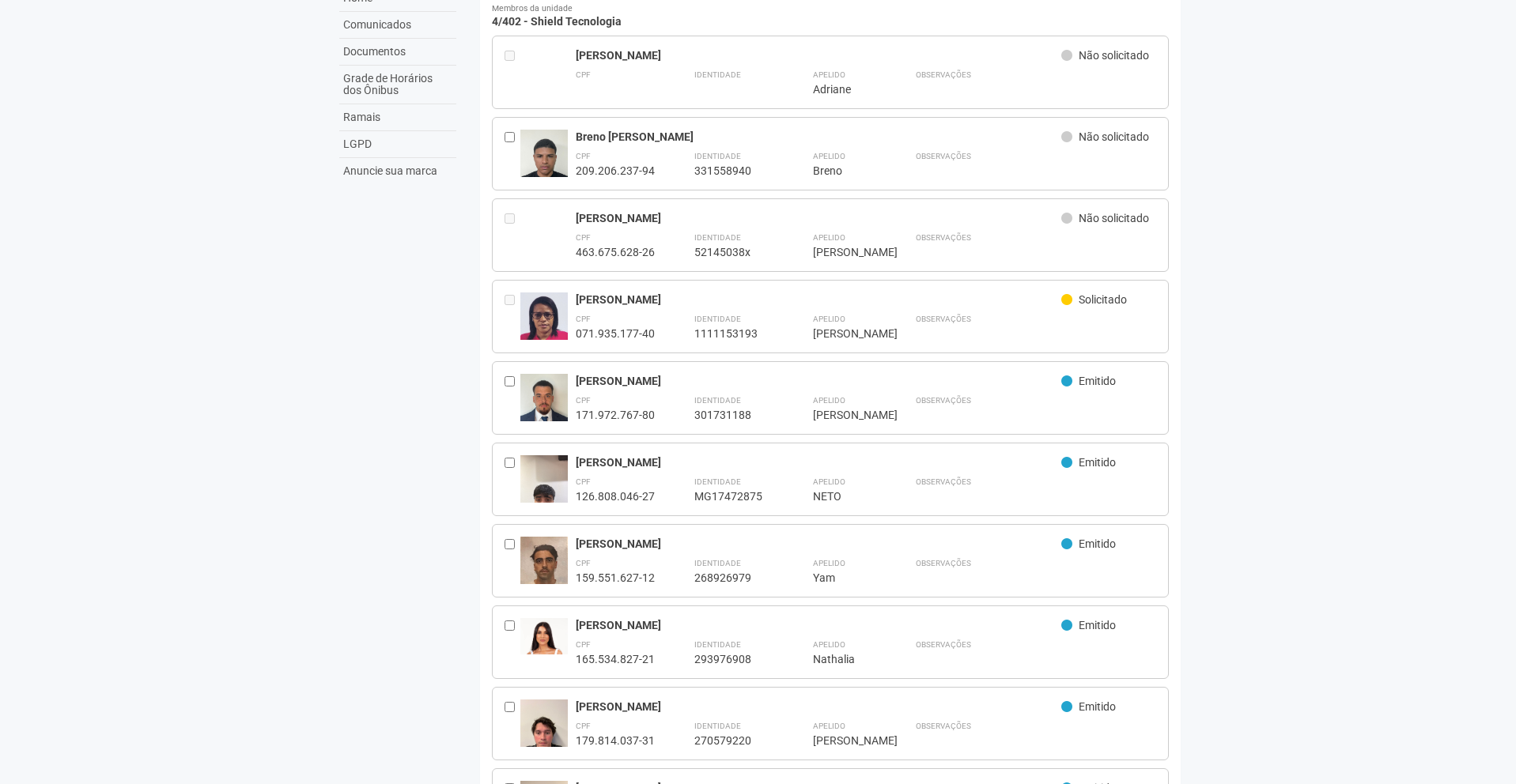
scroll to position [147, 0]
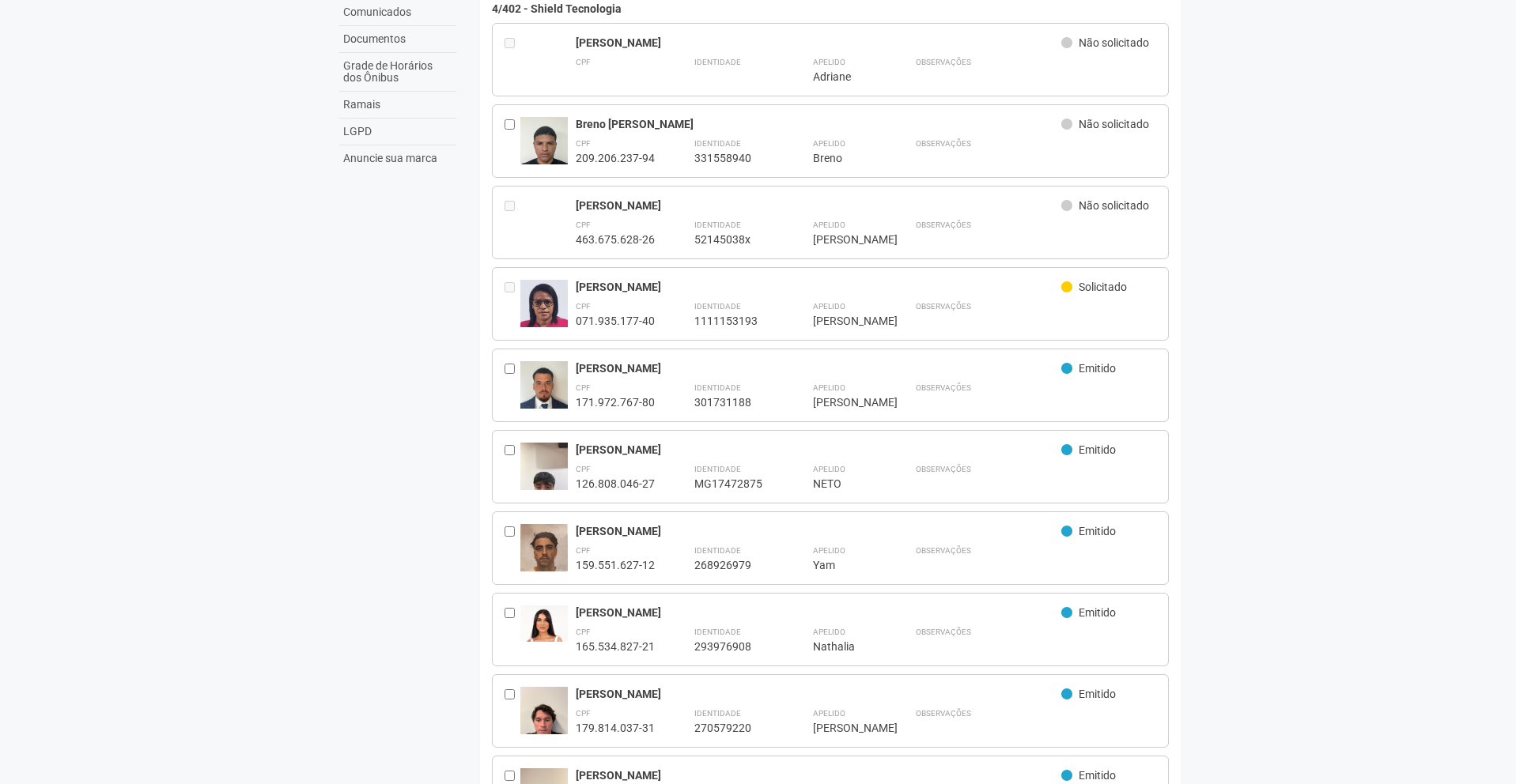
click at [627, 138] on div "CPF 209.206.237-94" at bounding box center [615, 150] width 79 height 30
click at [619, 300] on div "CPF 071.935.177-40" at bounding box center [615, 313] width 79 height 30
click at [630, 381] on div "CPF 171.972.767-80" at bounding box center [615, 394] width 79 height 30
click at [595, 468] on div "CPF 126.808.046-27" at bounding box center [615, 476] width 79 height 30
click at [668, 537] on div "Yam [PERSON_NAME] [PERSON_NAME]" at bounding box center [819, 530] width 487 height 14
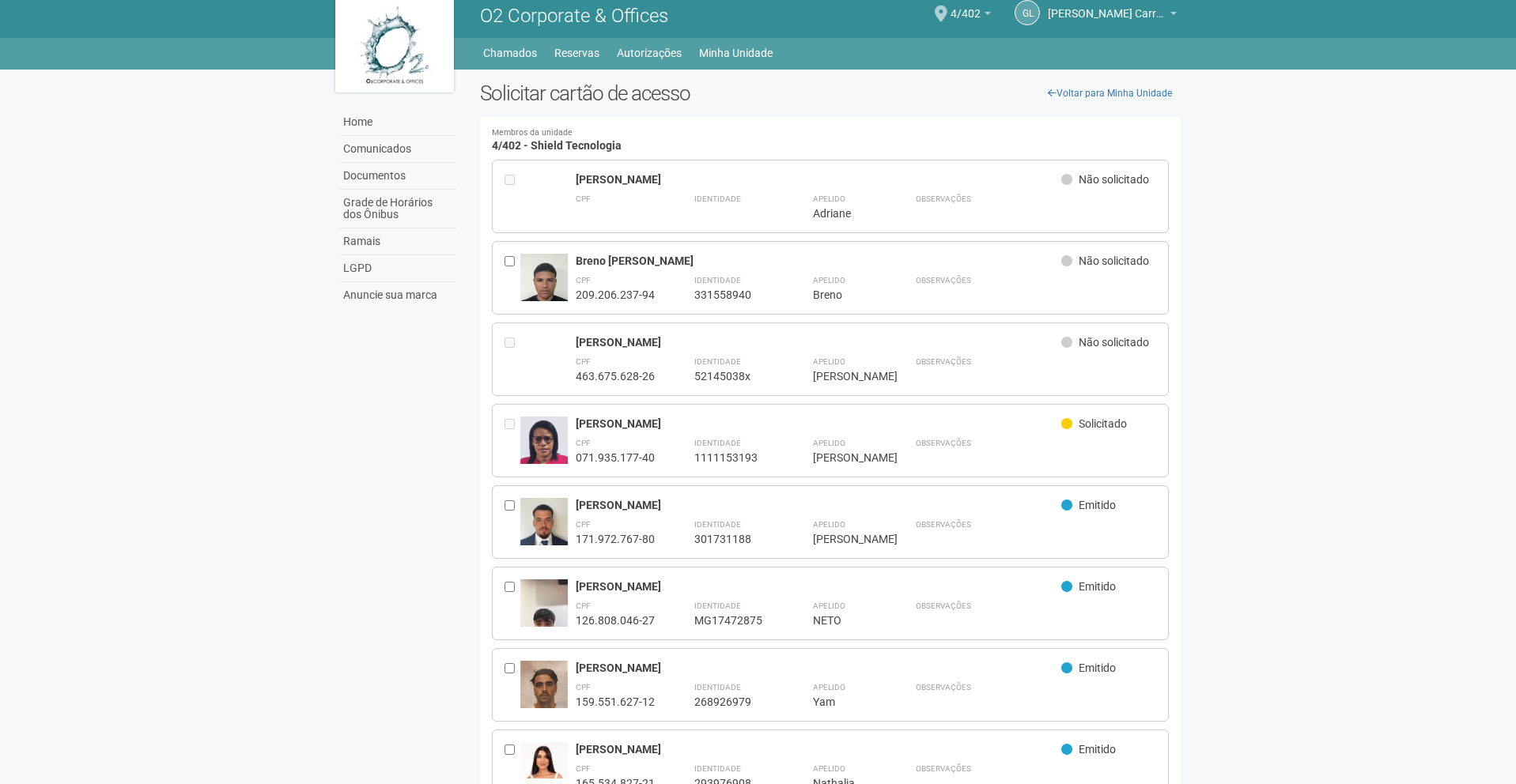
scroll to position [0, 0]
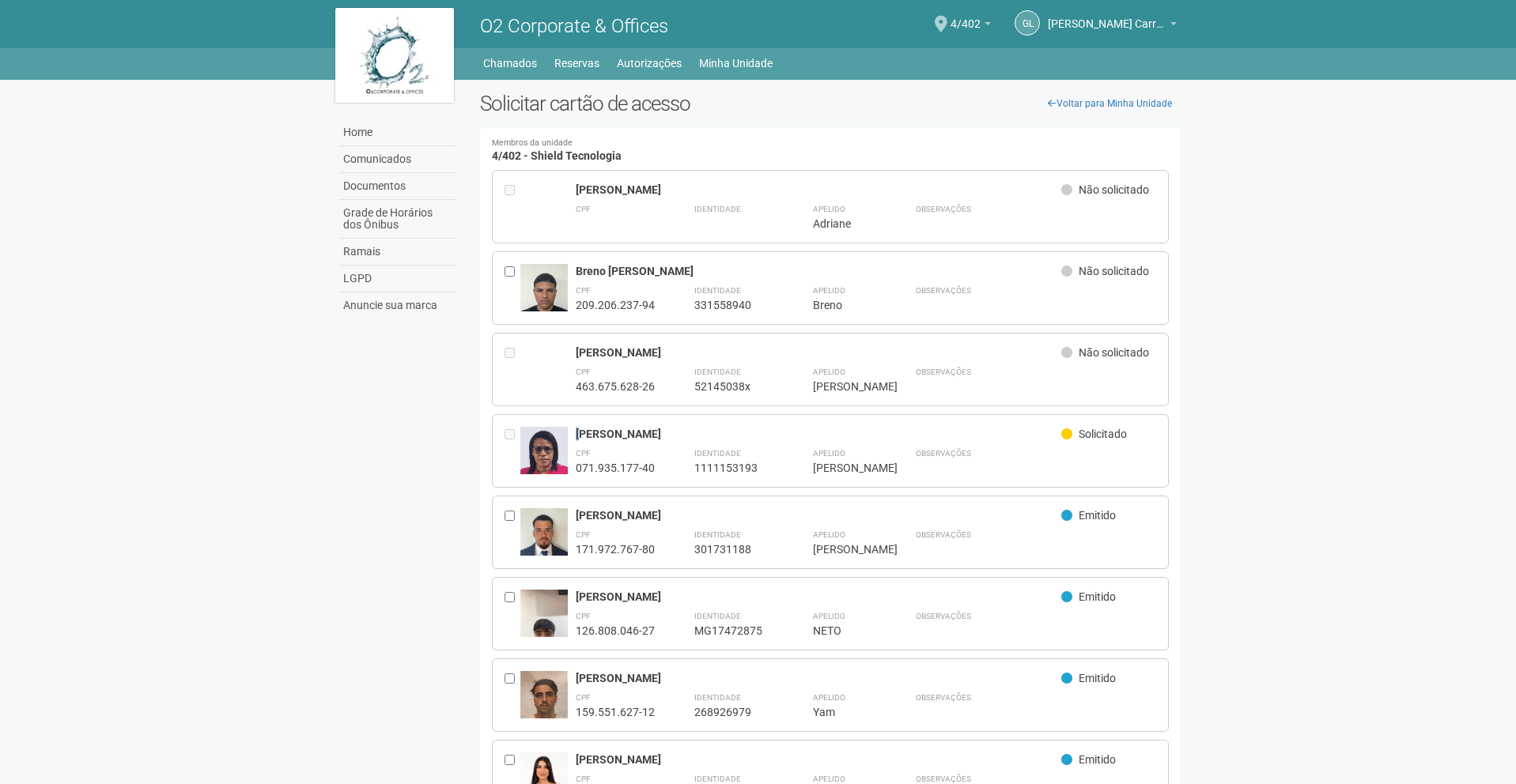
drag, startPoint x: 578, startPoint y: 433, endPoint x: 575, endPoint y: 382, distance: 51.1
click at [580, 435] on div "[PERSON_NAME] [PERSON_NAME]" at bounding box center [819, 434] width 487 height 14
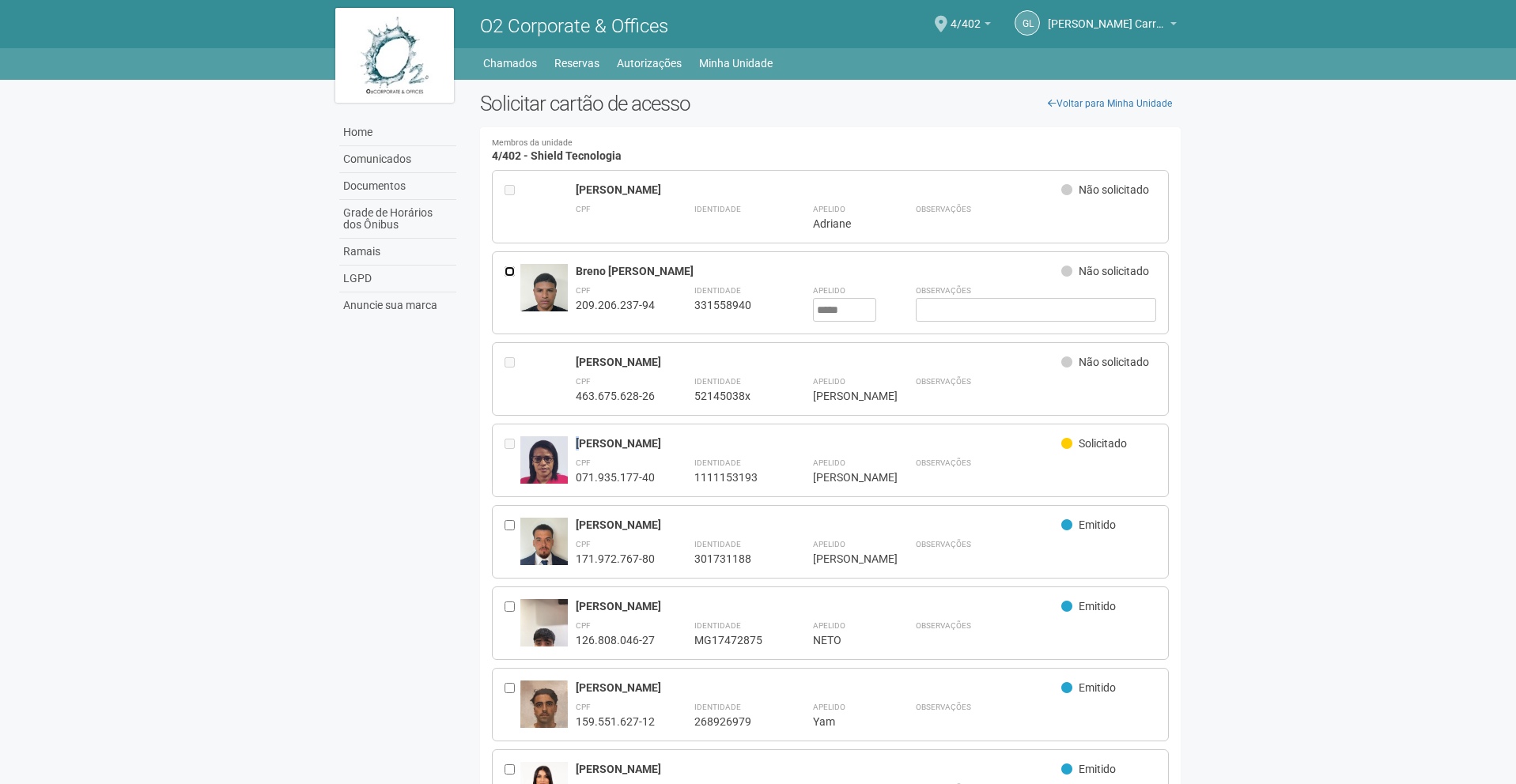
scroll to position [1032, 0]
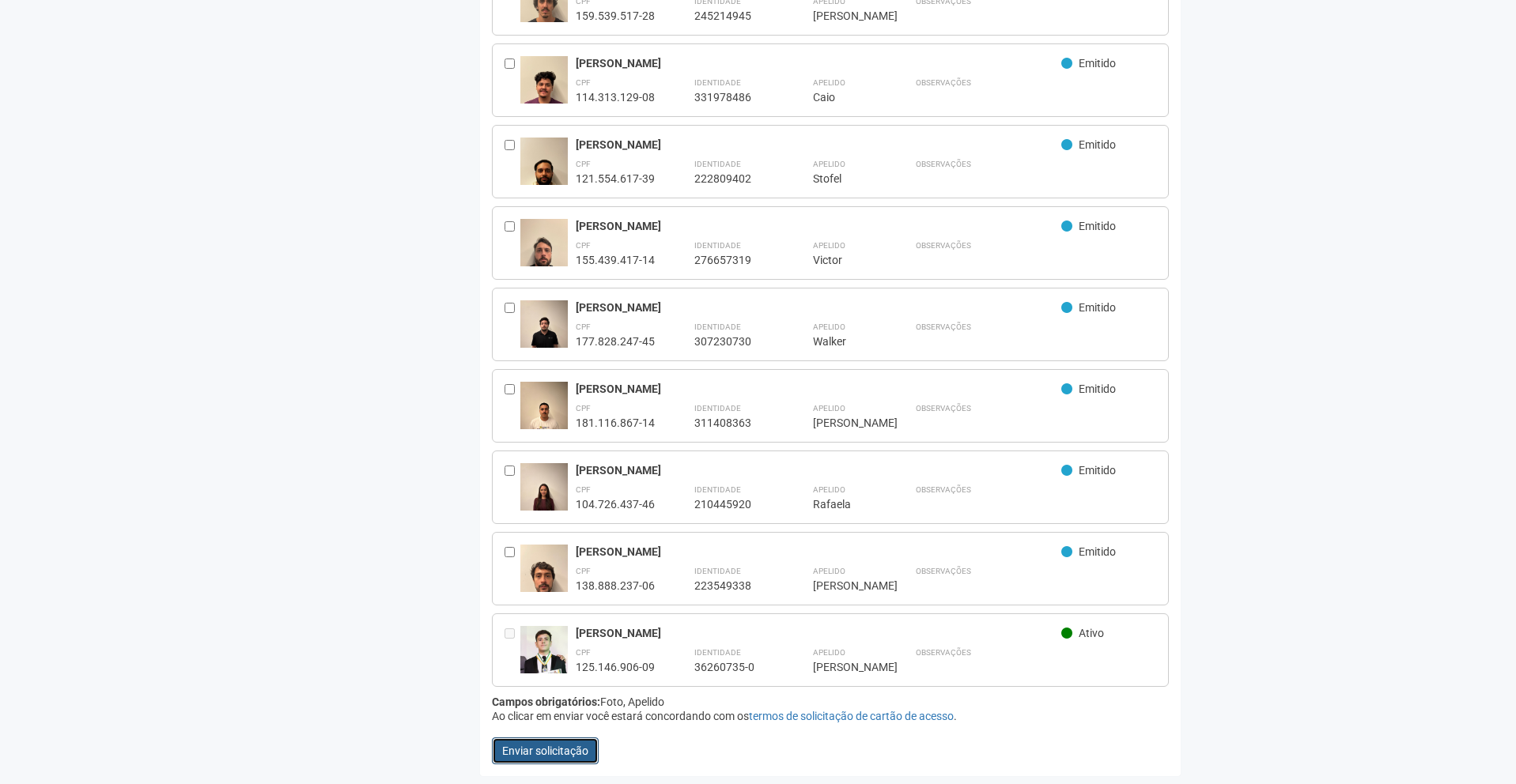
click at [534, 657] on button "Enviar solicitação" at bounding box center [546, 751] width 107 height 27
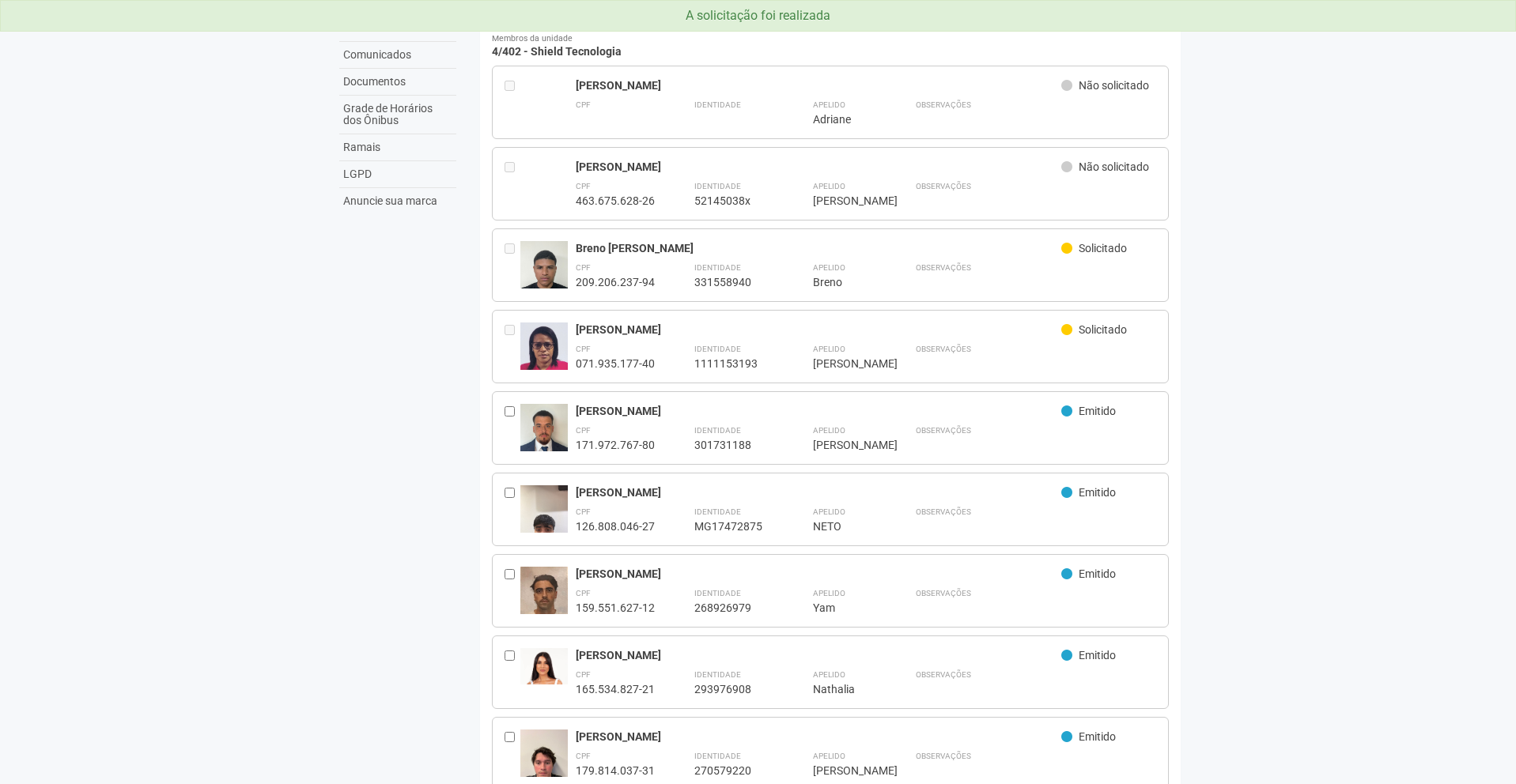
scroll to position [106, 0]
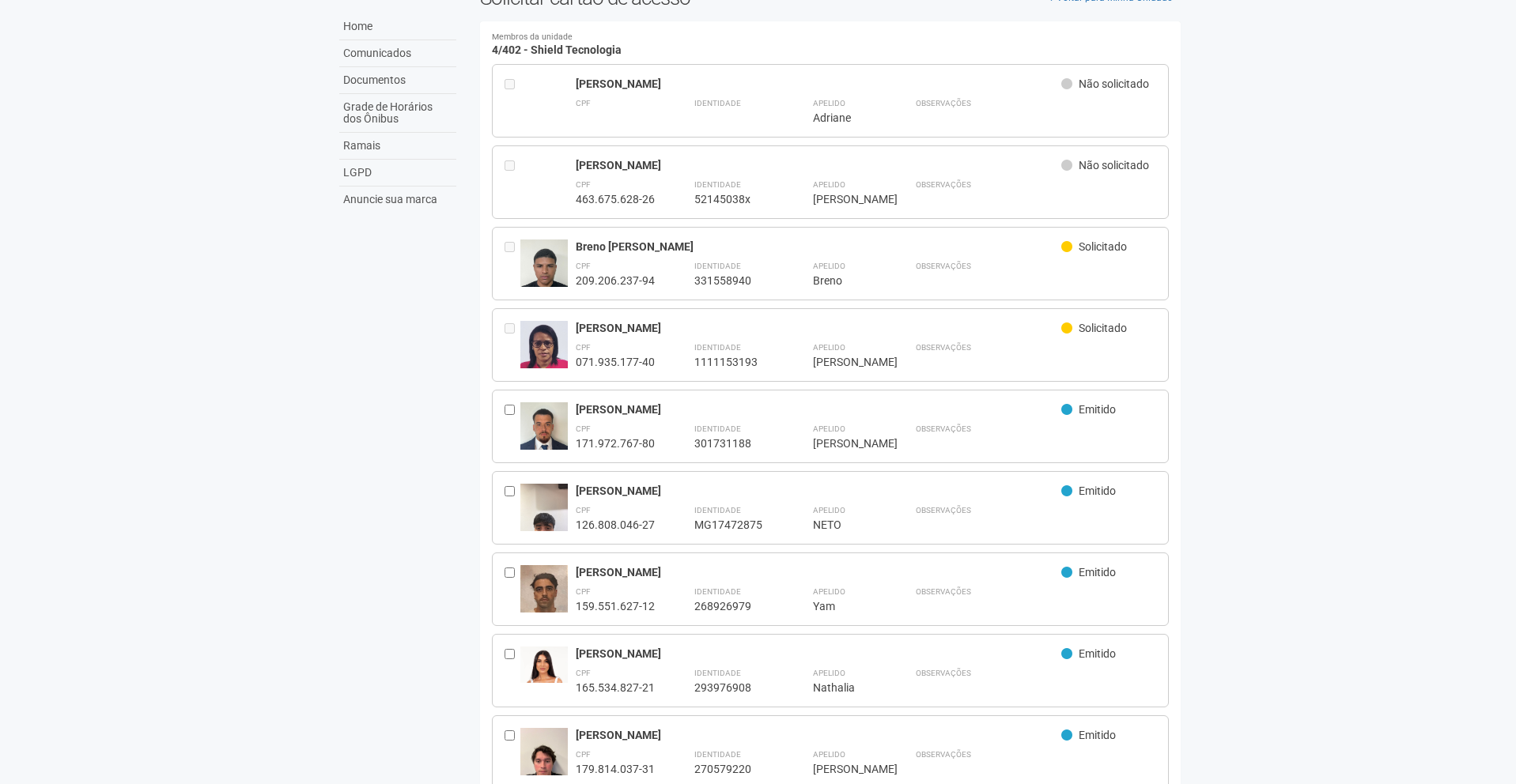
click at [639, 362] on div "071.935.177-40" at bounding box center [615, 361] width 79 height 14
copy div "071.935.177-40"
click at [748, 358] on div "1111153193" at bounding box center [734, 361] width 79 height 14
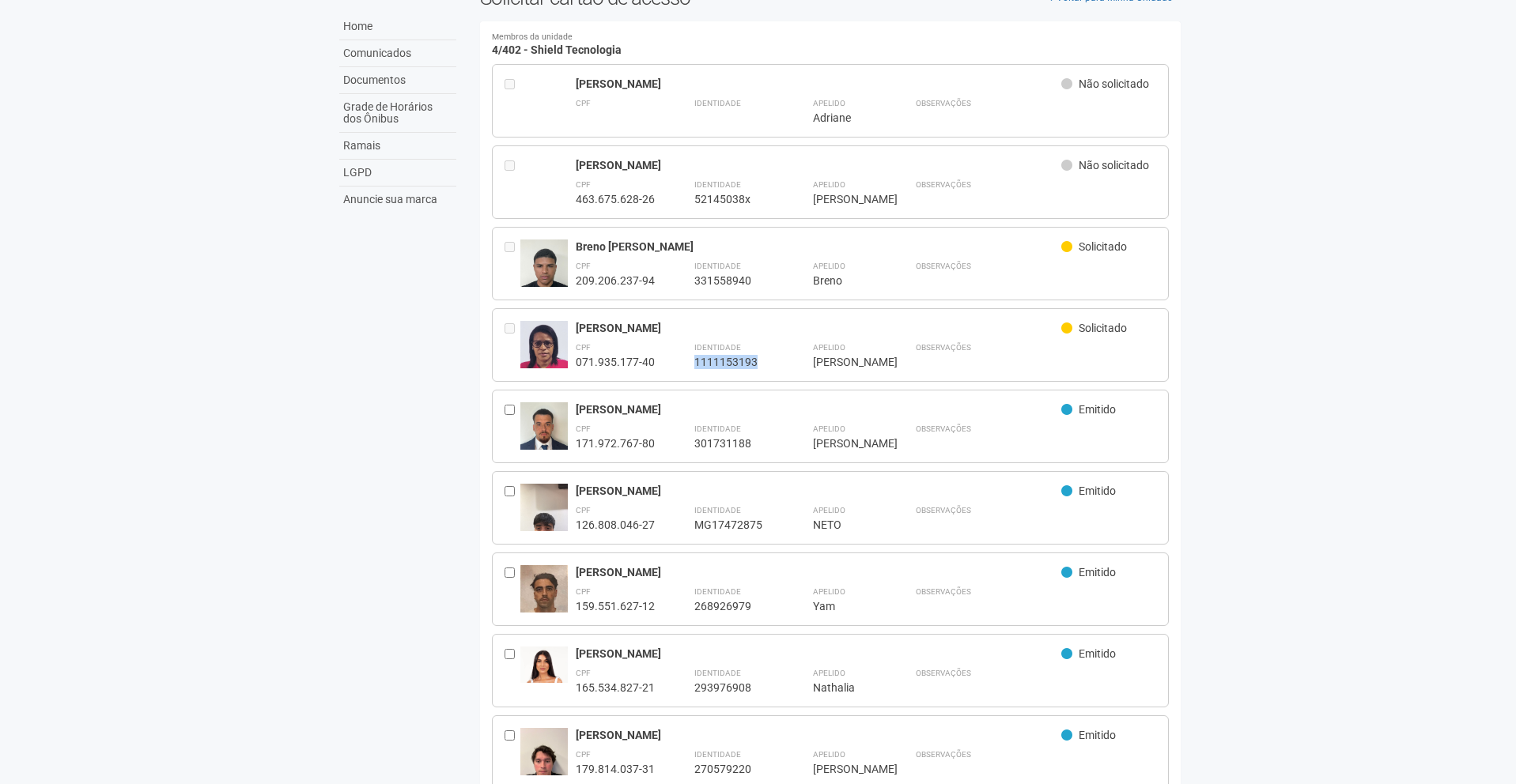
click at [748, 358] on div "1111153193" at bounding box center [734, 361] width 79 height 14
